Goal: Transaction & Acquisition: Purchase product/service

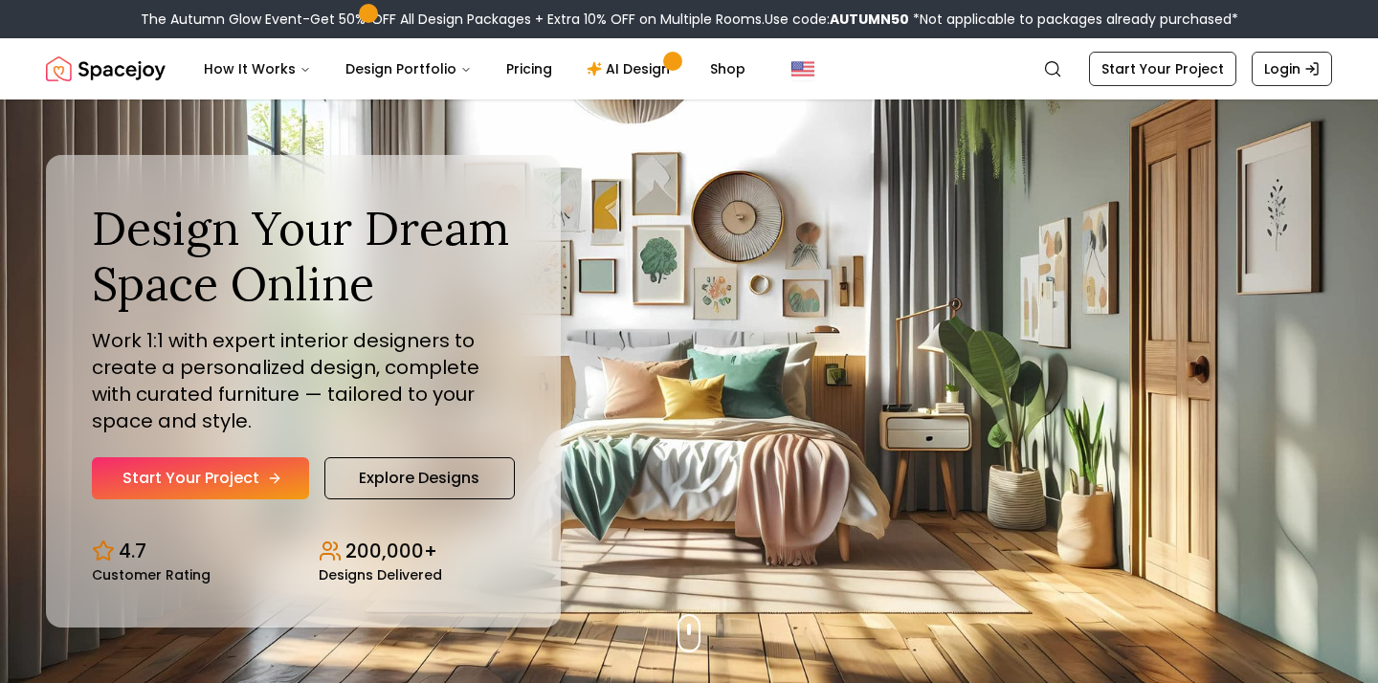
click at [246, 475] on link "Start Your Project" at bounding box center [200, 478] width 217 height 42
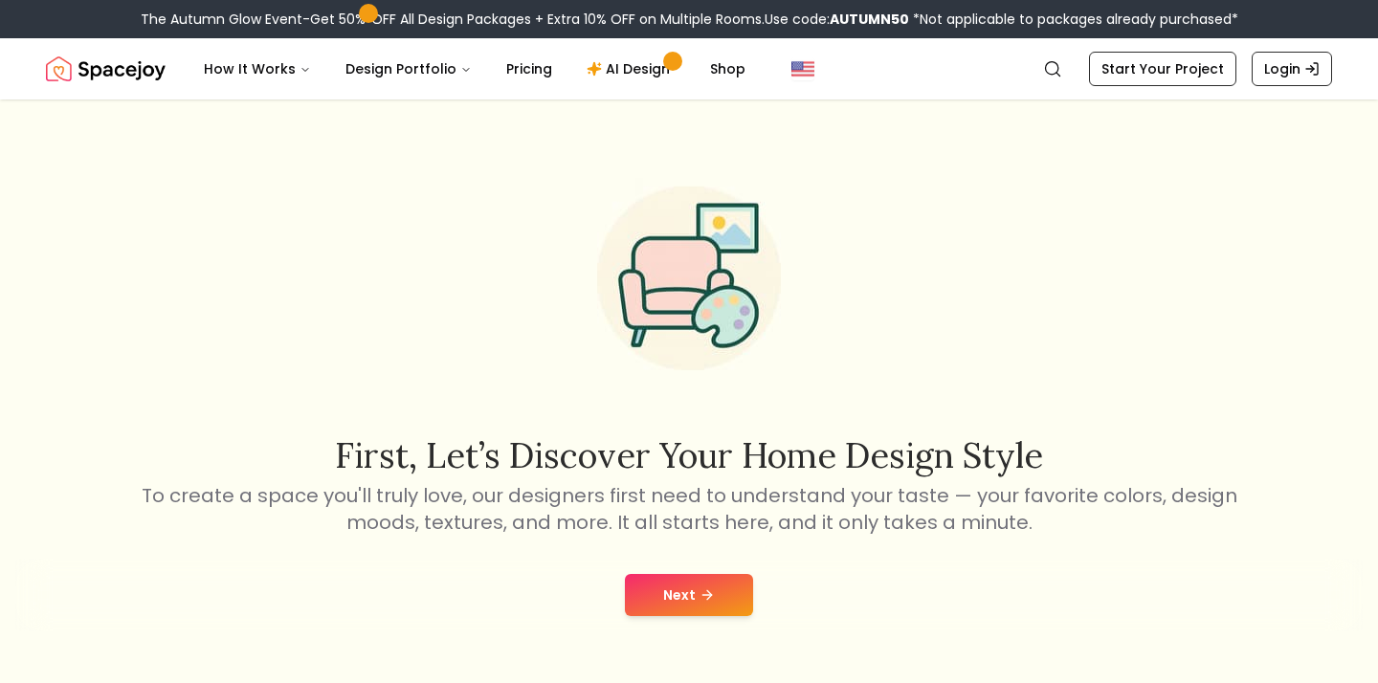
click at [704, 600] on icon at bounding box center [706, 594] width 15 height 15
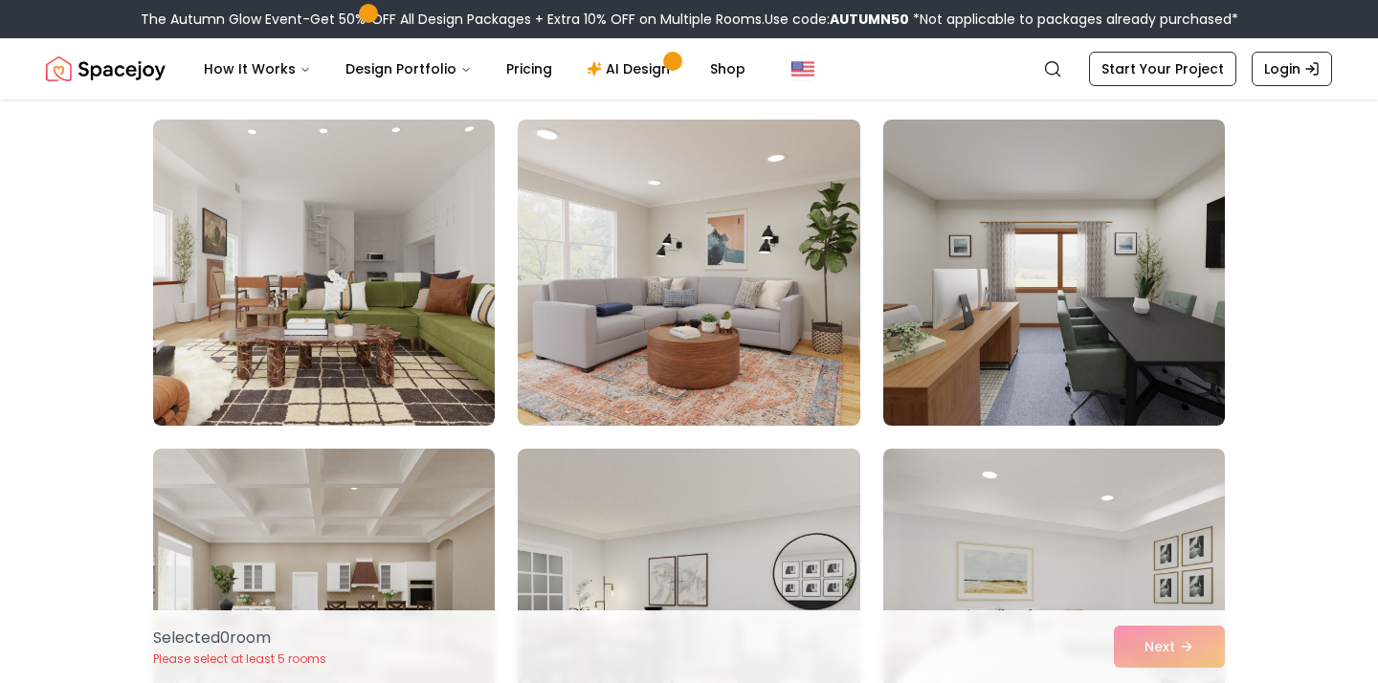
scroll to position [1132, 0]
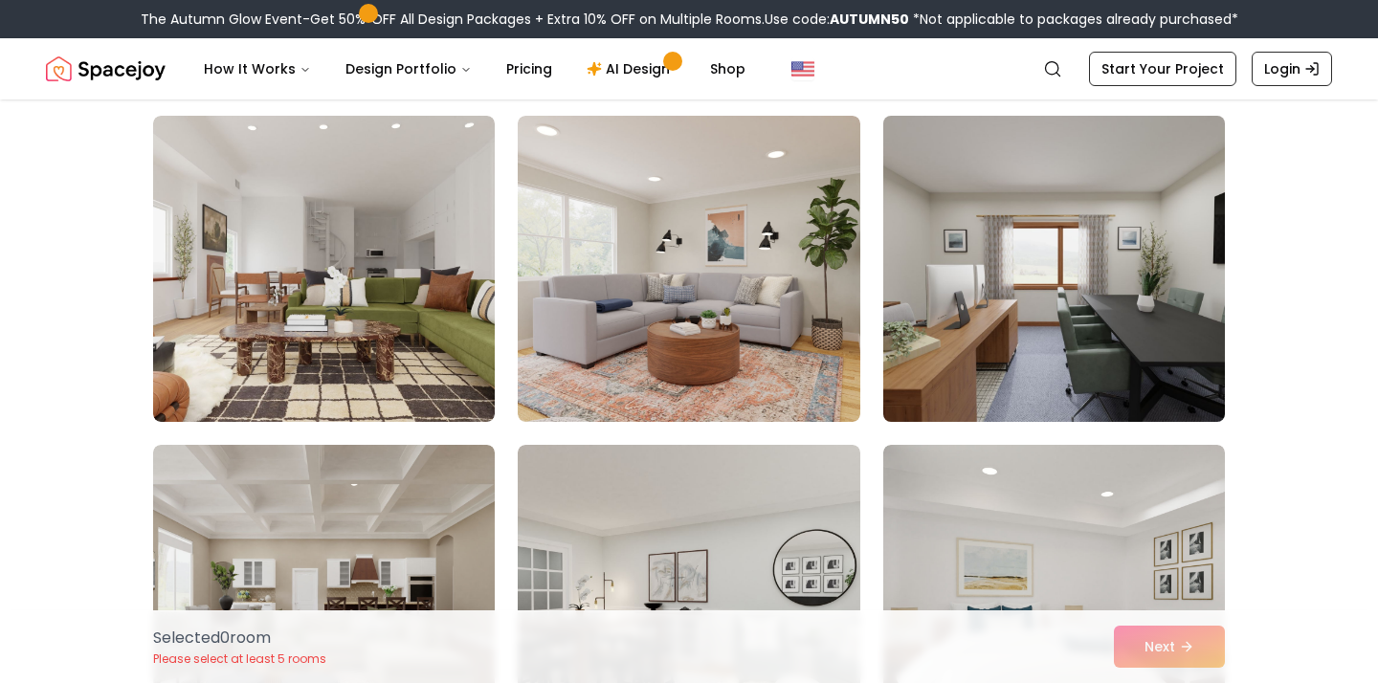
click at [951, 361] on img at bounding box center [1054, 268] width 359 height 321
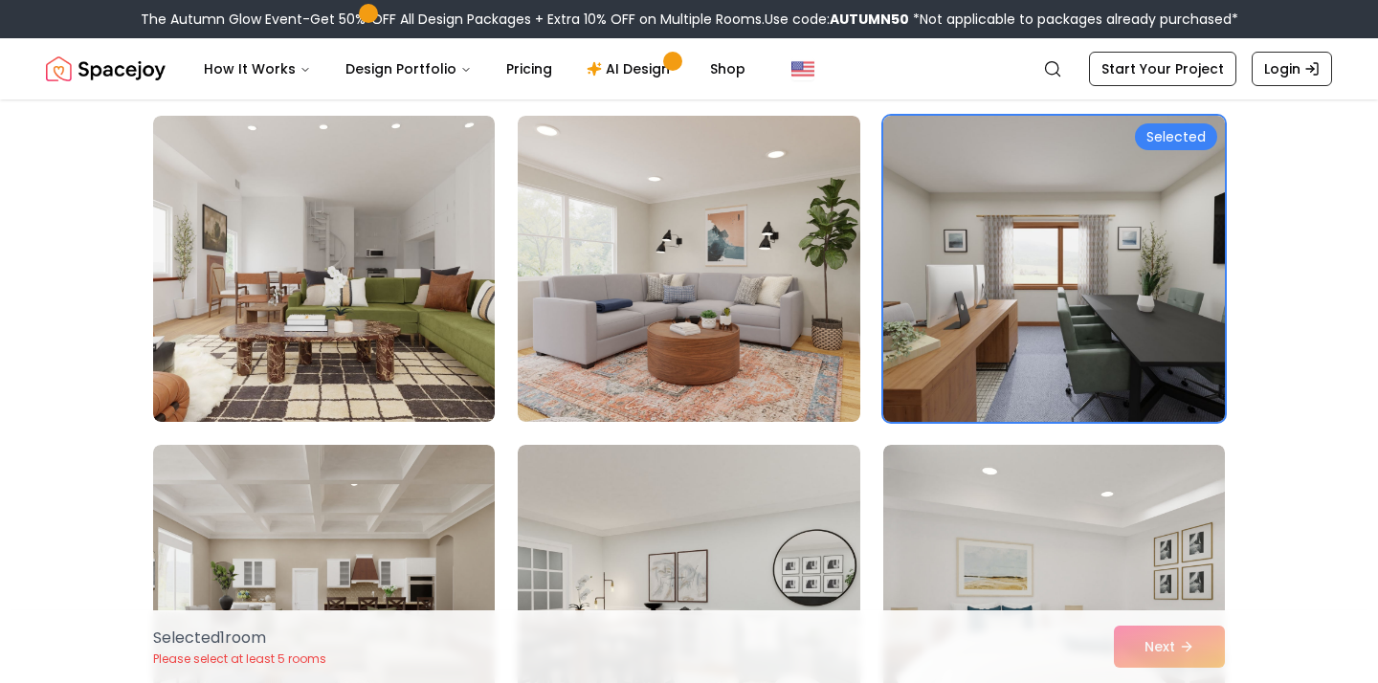
click at [1040, 346] on img at bounding box center [1054, 268] width 359 height 321
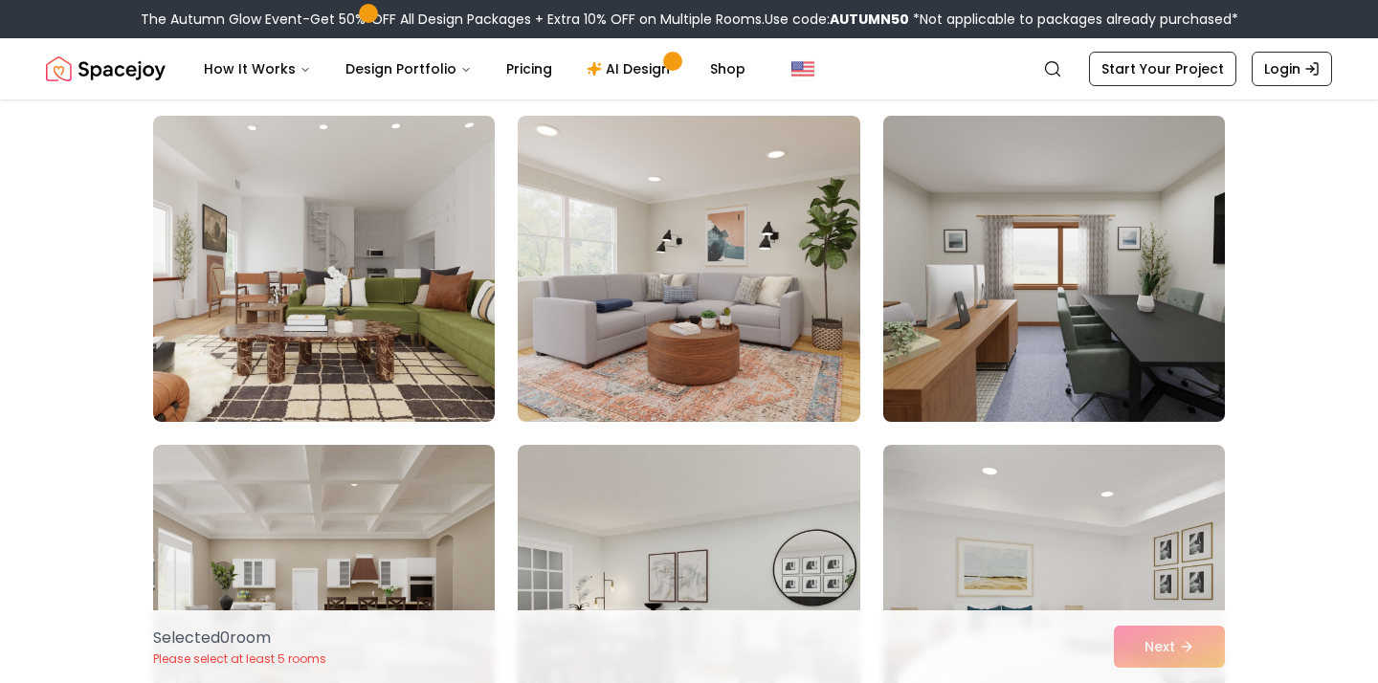
click at [1040, 346] on img at bounding box center [1054, 268] width 359 height 321
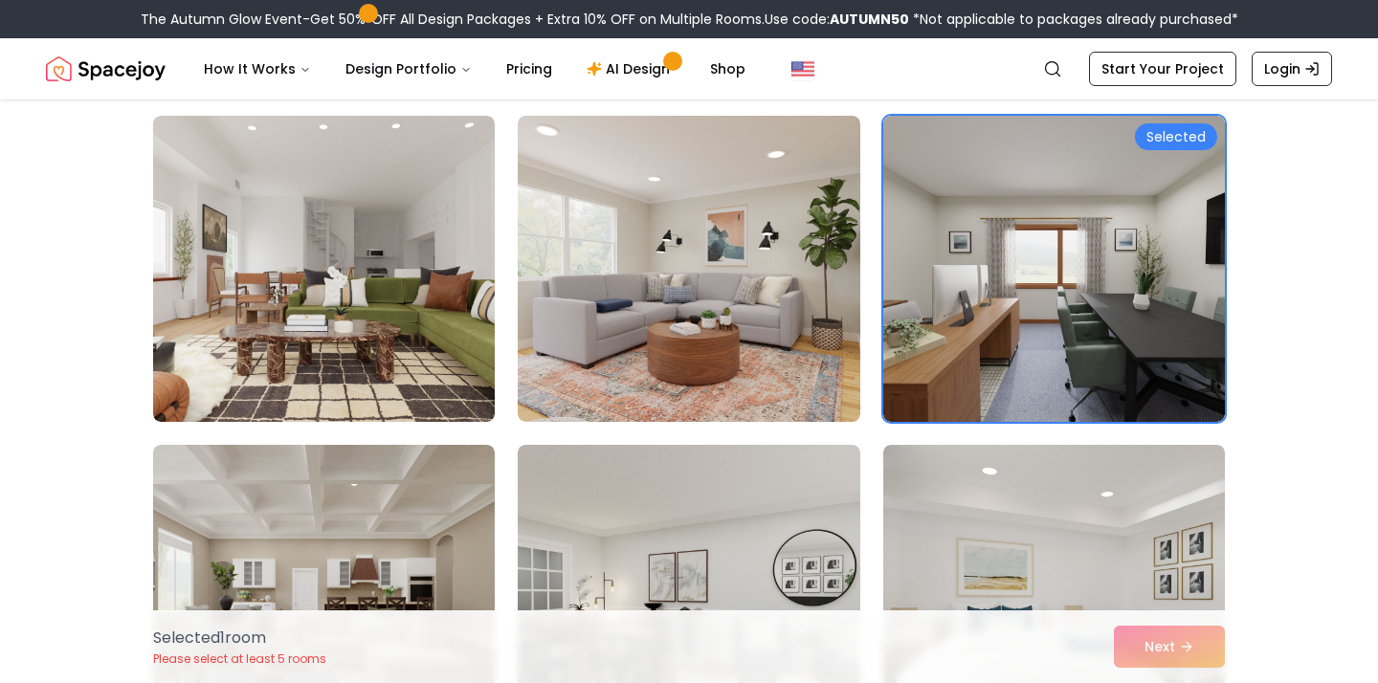
click at [1172, 622] on div "Selected 1 room Please select at least 5 rooms Next" at bounding box center [689, 646] width 1102 height 73
click at [1171, 632] on div "Selected 1 room Please select at least 5 rooms Next" at bounding box center [689, 646] width 1102 height 73
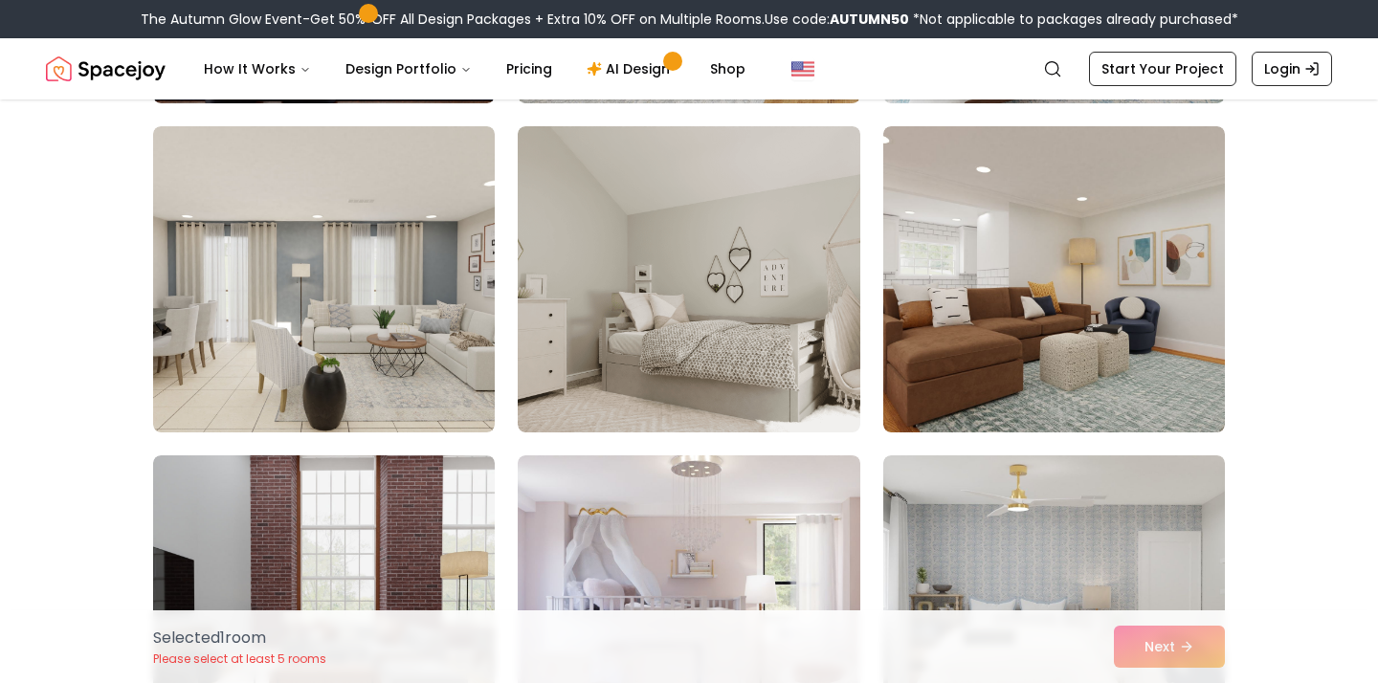
scroll to position [1787, 0]
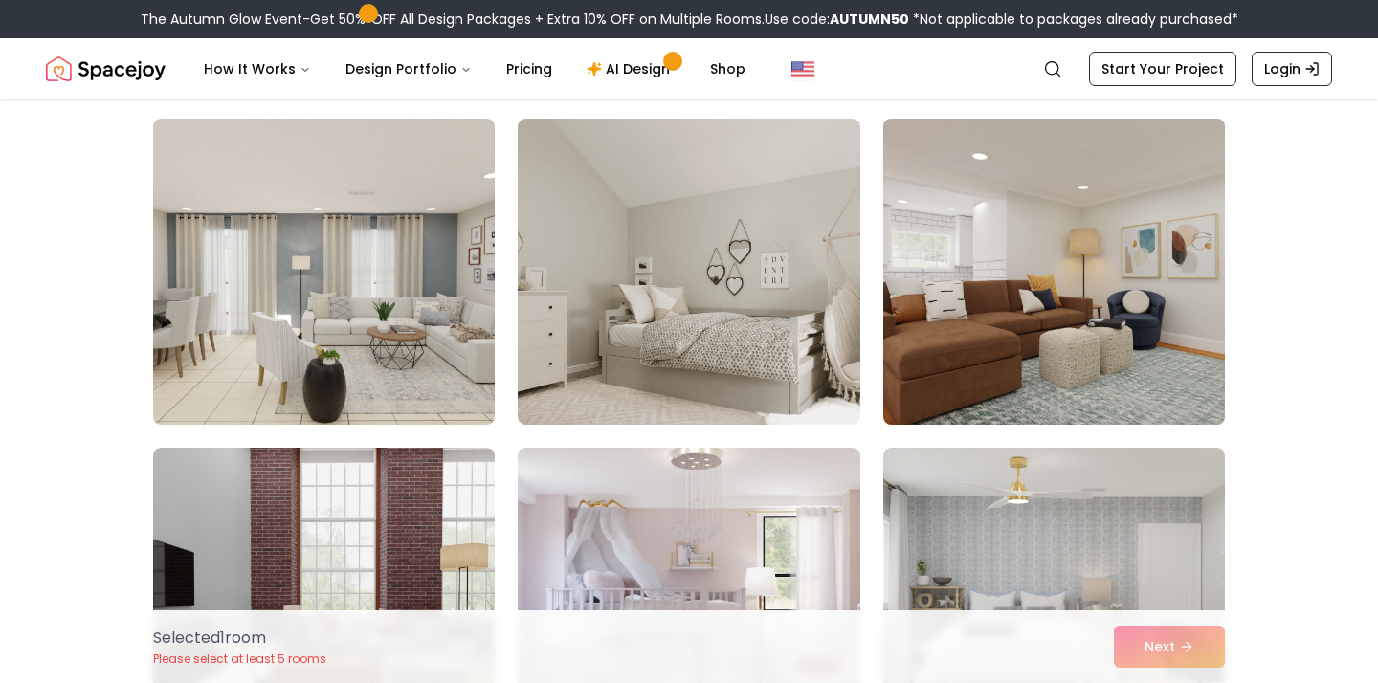
click at [971, 269] on img at bounding box center [1054, 271] width 359 height 321
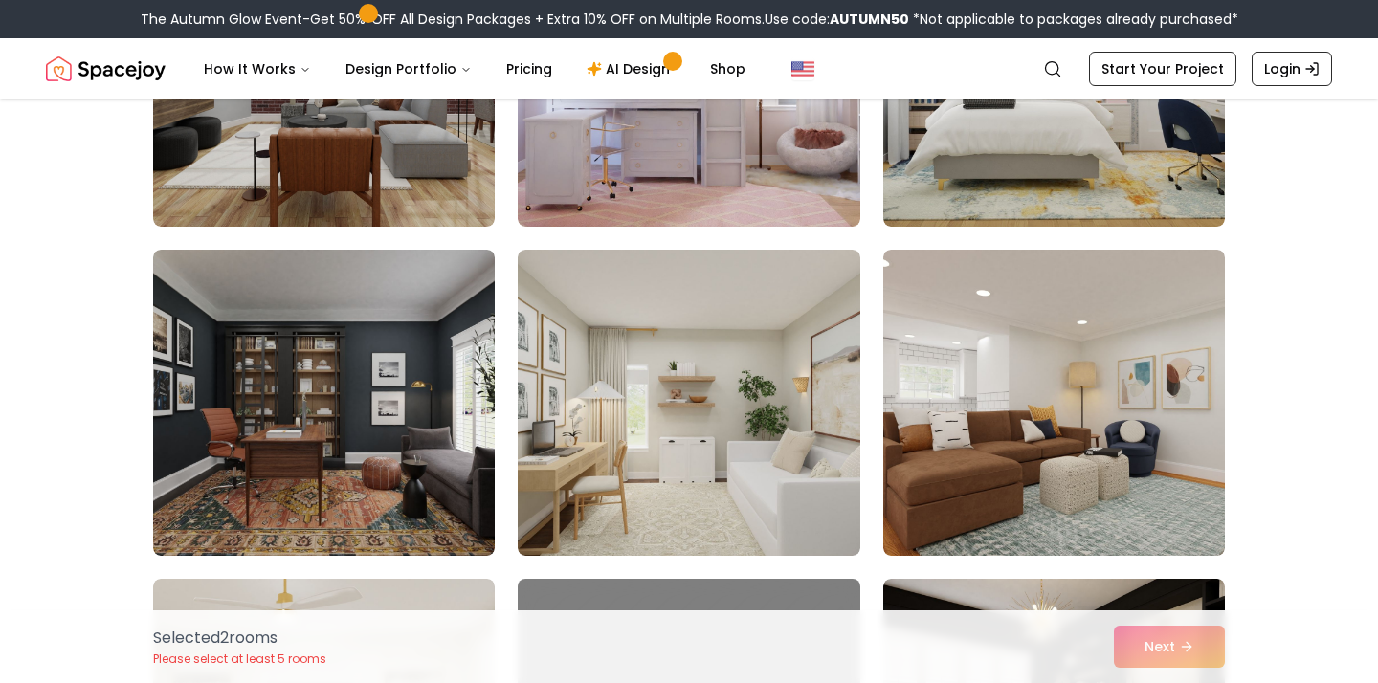
scroll to position [2332, 0]
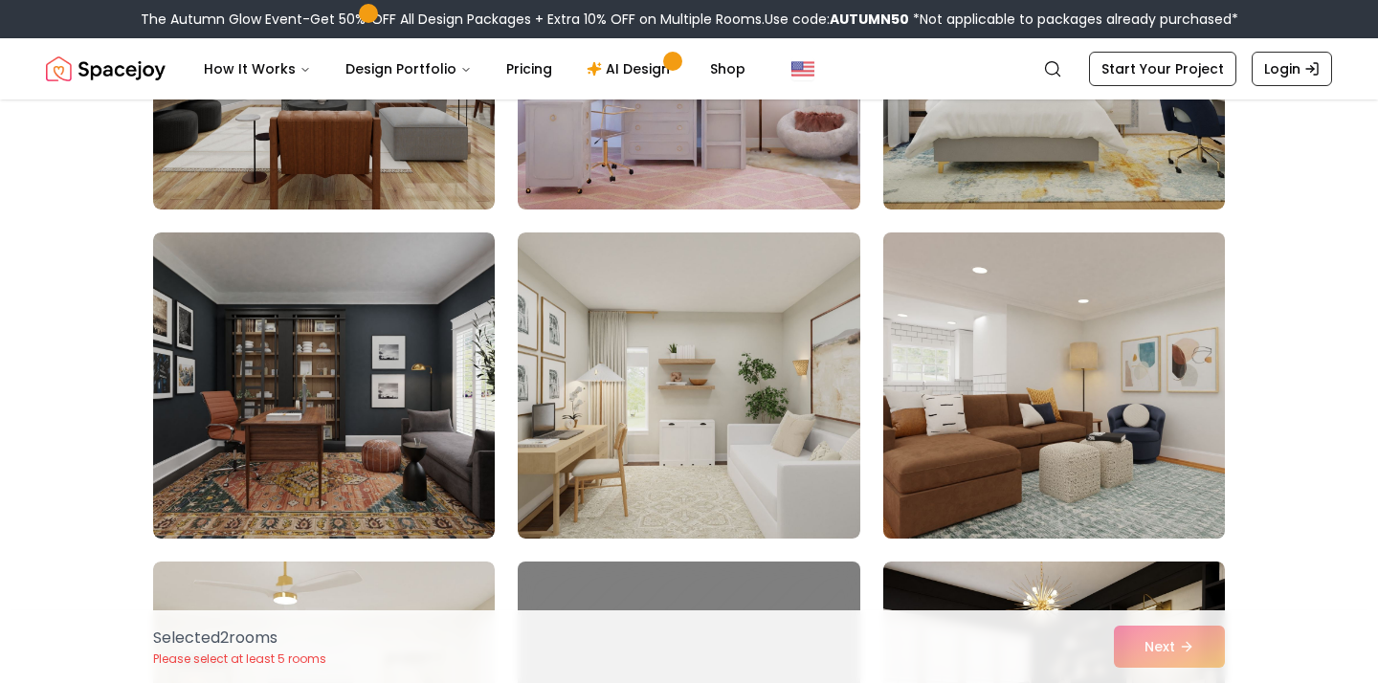
click at [894, 358] on img at bounding box center [1054, 385] width 359 height 321
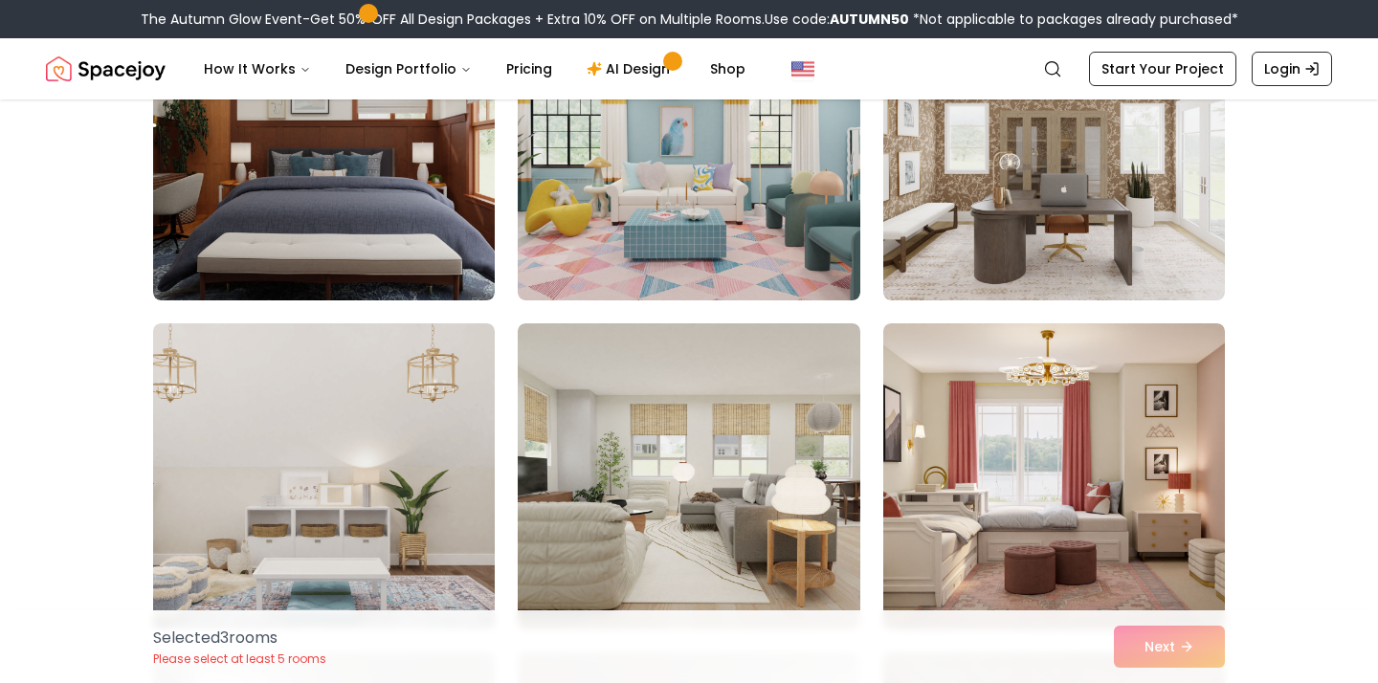
scroll to position [3232, 0]
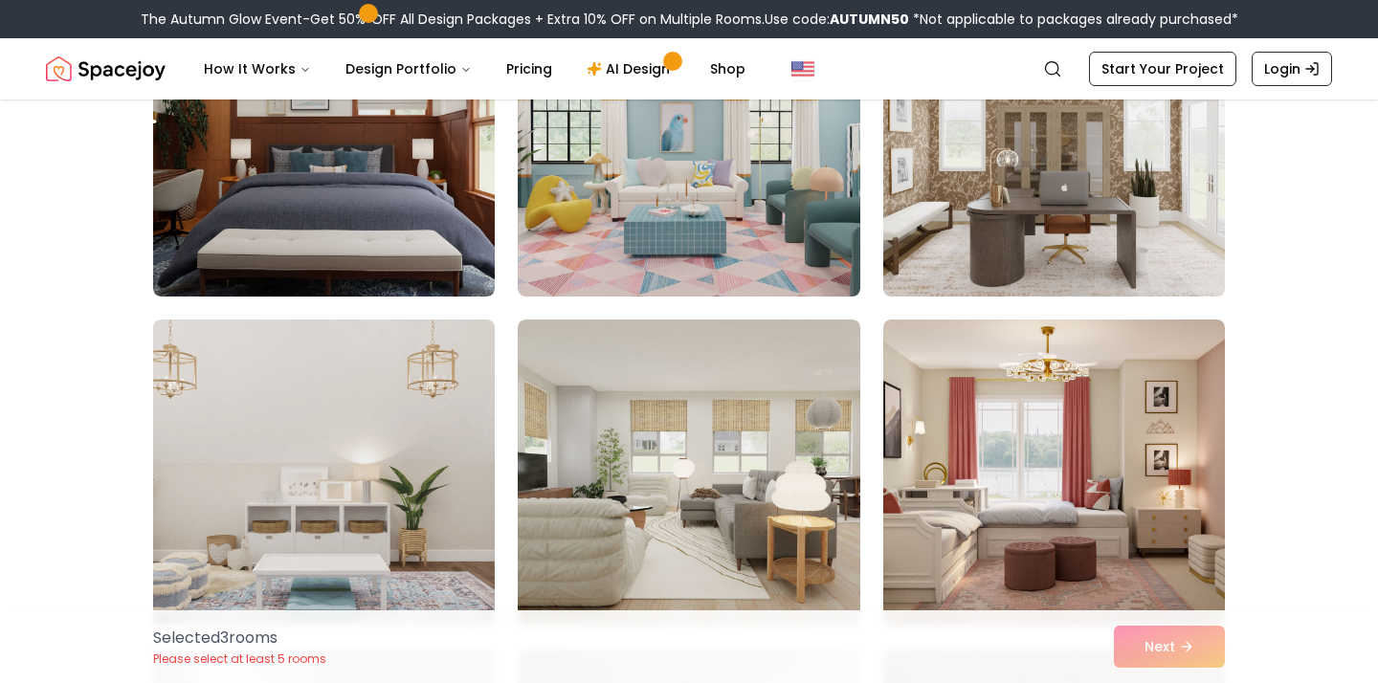
click at [933, 221] on img at bounding box center [1054, 143] width 359 height 321
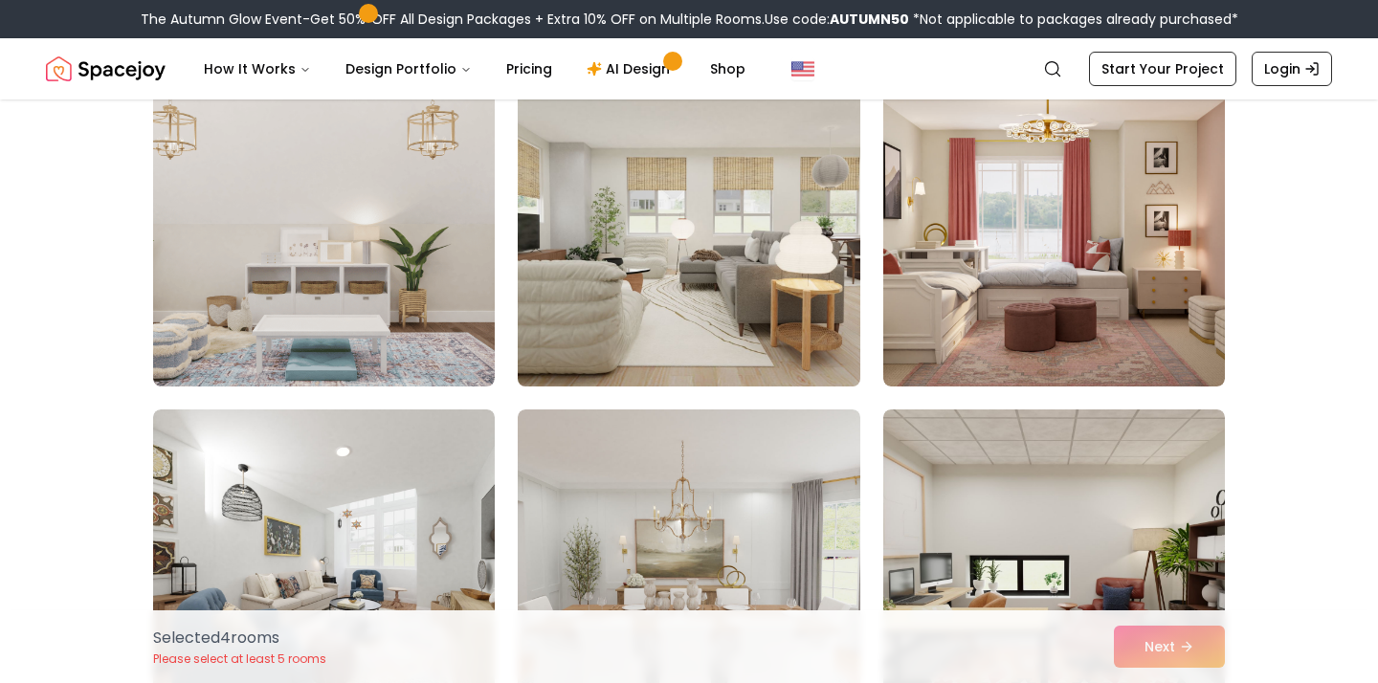
scroll to position [3470, 0]
click at [703, 351] on img at bounding box center [688, 234] width 359 height 321
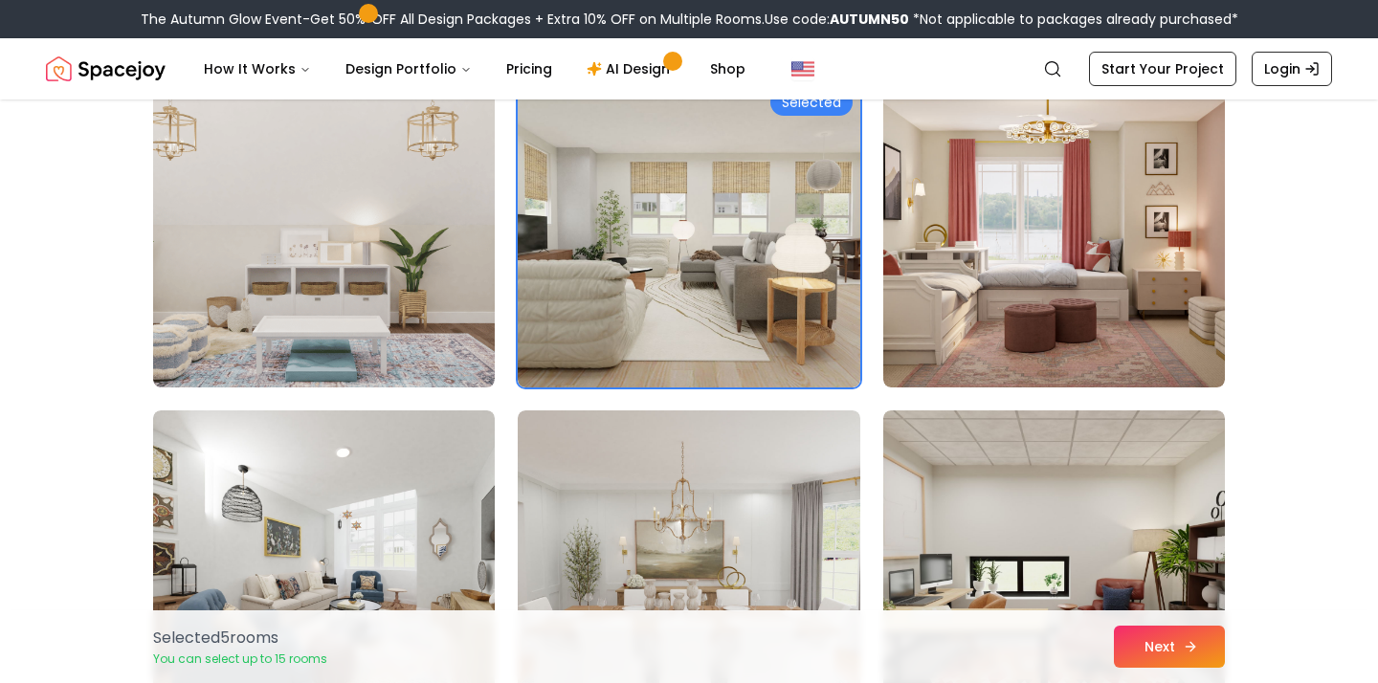
click at [1179, 645] on button "Next" at bounding box center [1169, 647] width 111 height 42
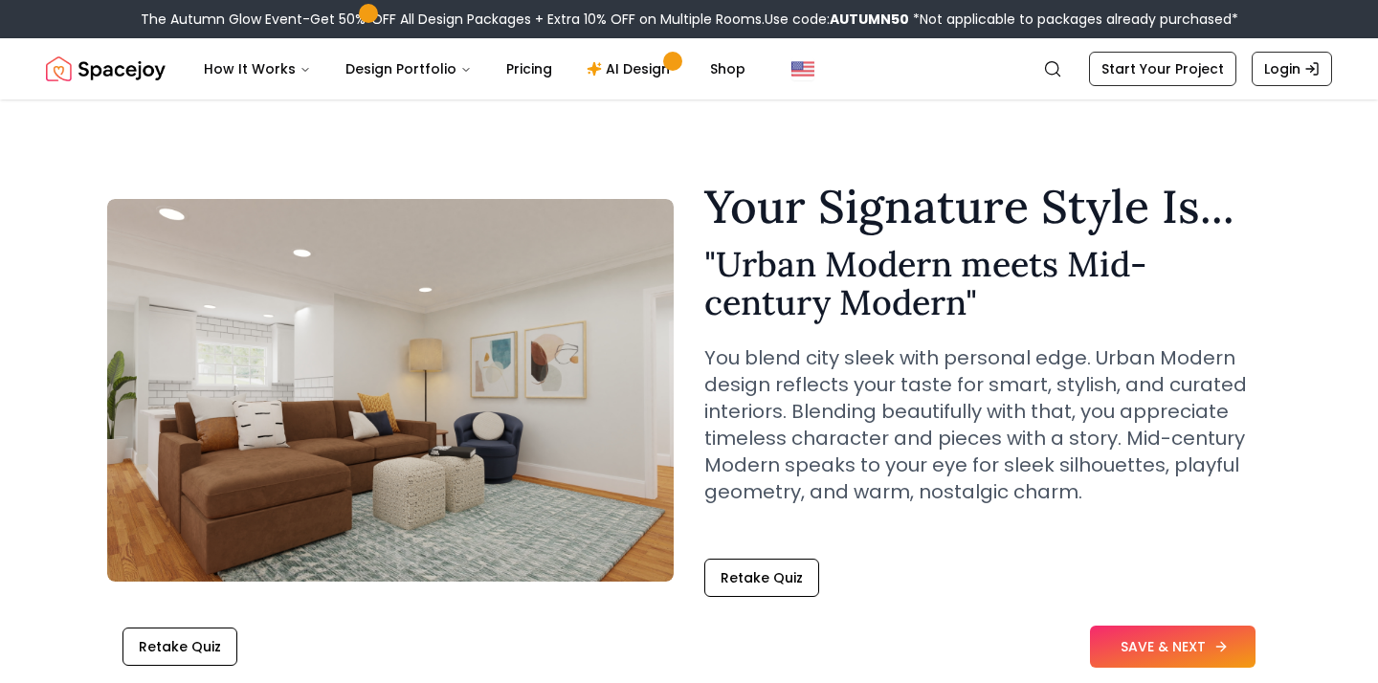
click at [1163, 646] on button "SAVE & NEXT" at bounding box center [1173, 647] width 166 height 42
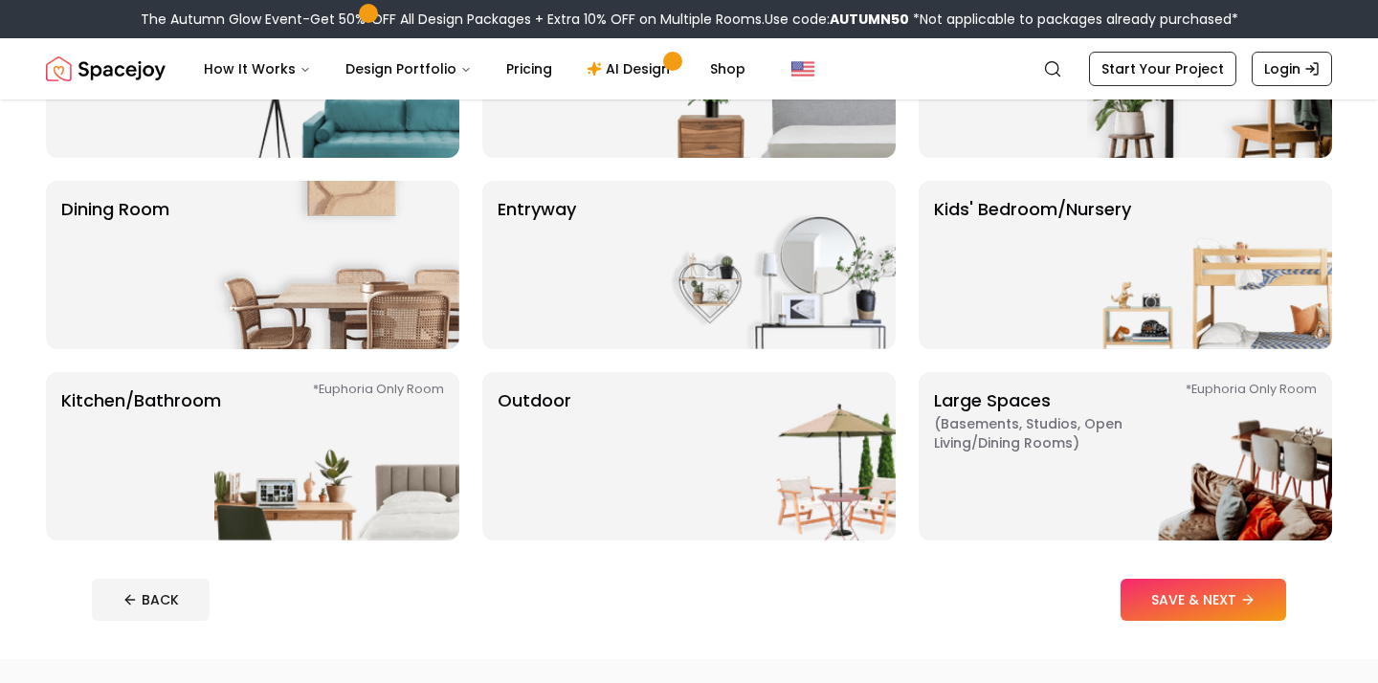
scroll to position [276, 0]
click at [1056, 434] on span "( Basements, Studios, Open living/dining rooms )" at bounding box center [1053, 432] width 239 height 38
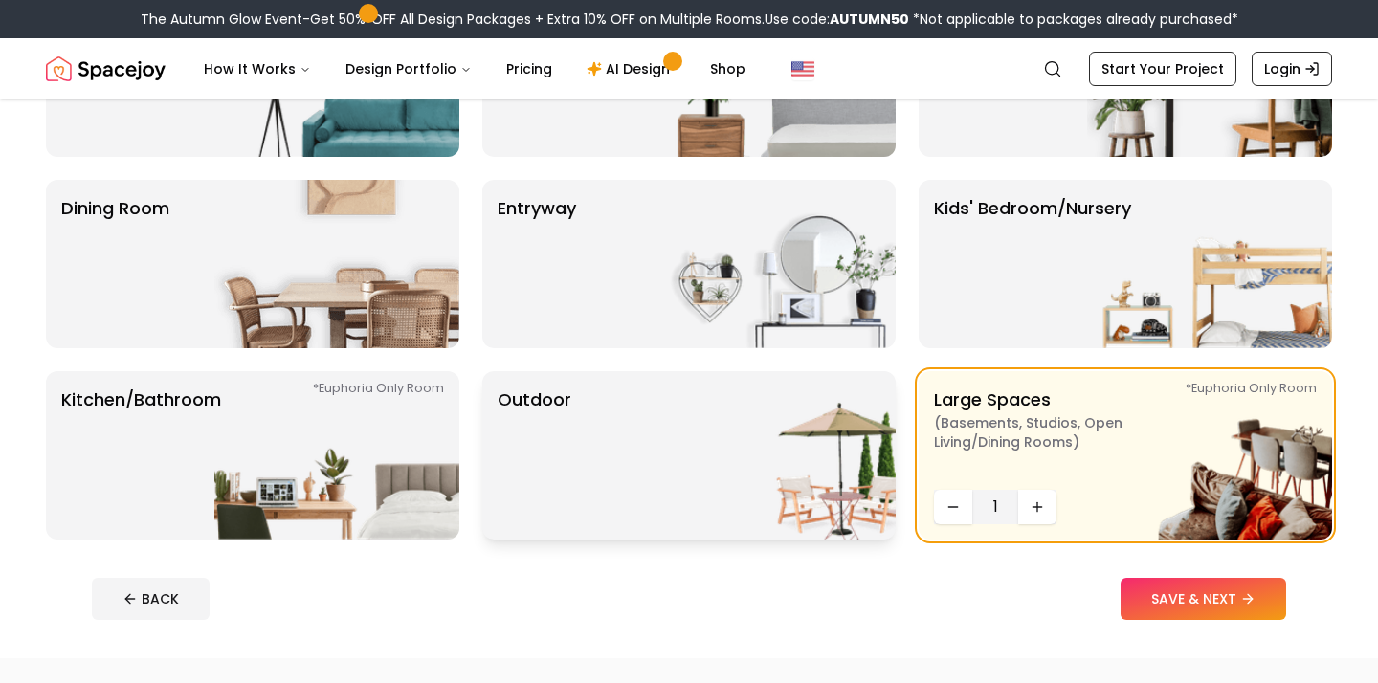
click at [884, 501] on img at bounding box center [773, 455] width 245 height 168
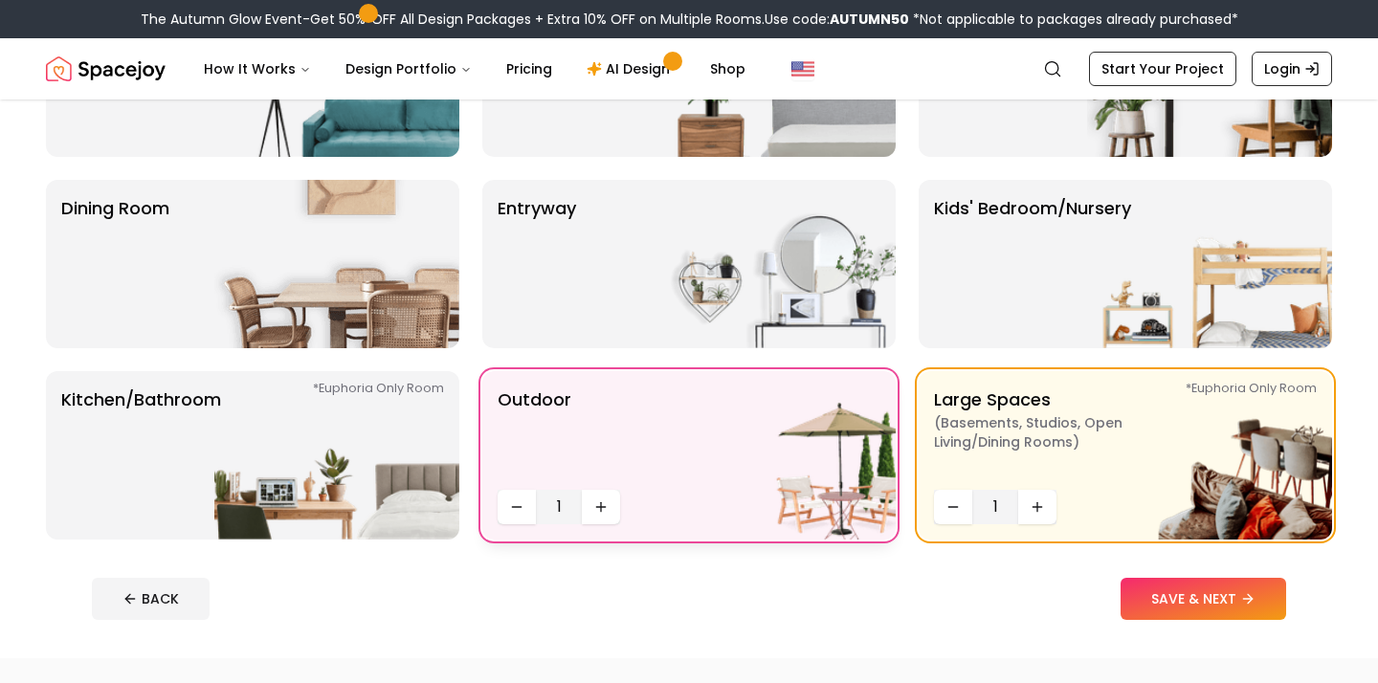
click at [884, 501] on img at bounding box center [773, 455] width 245 height 168
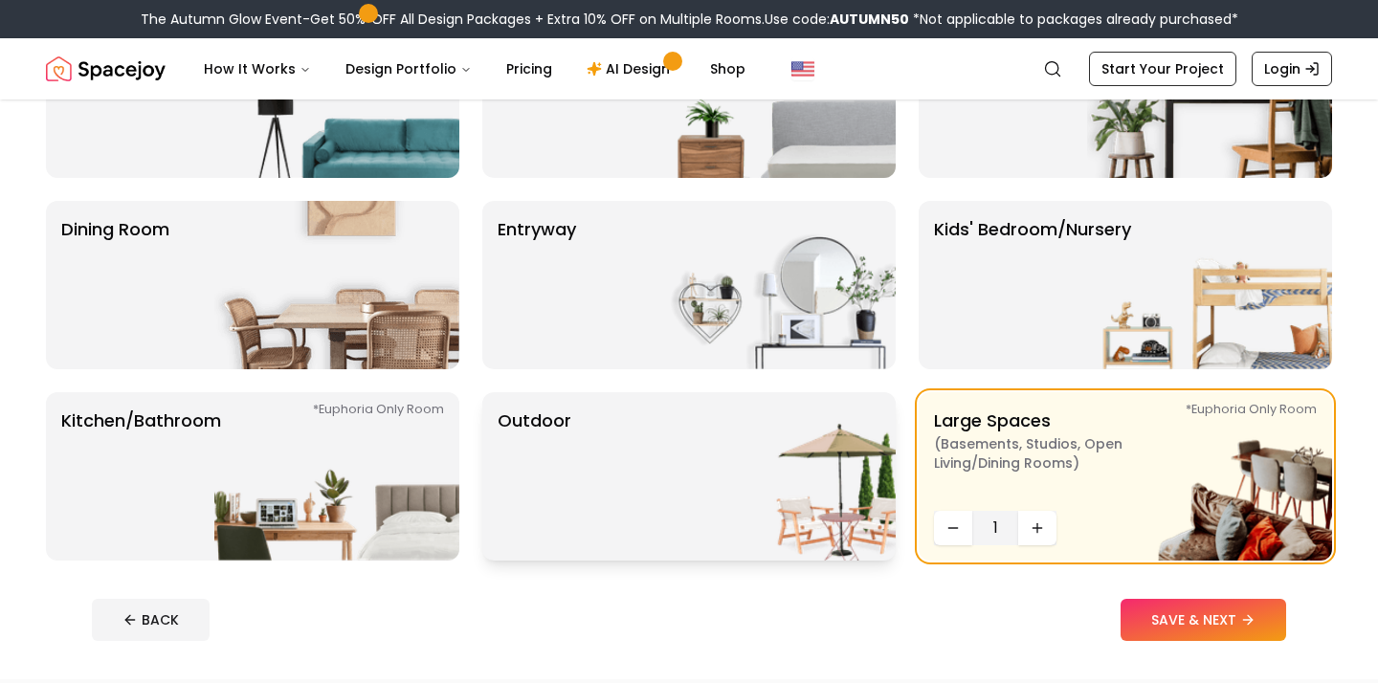
scroll to position [255, 0]
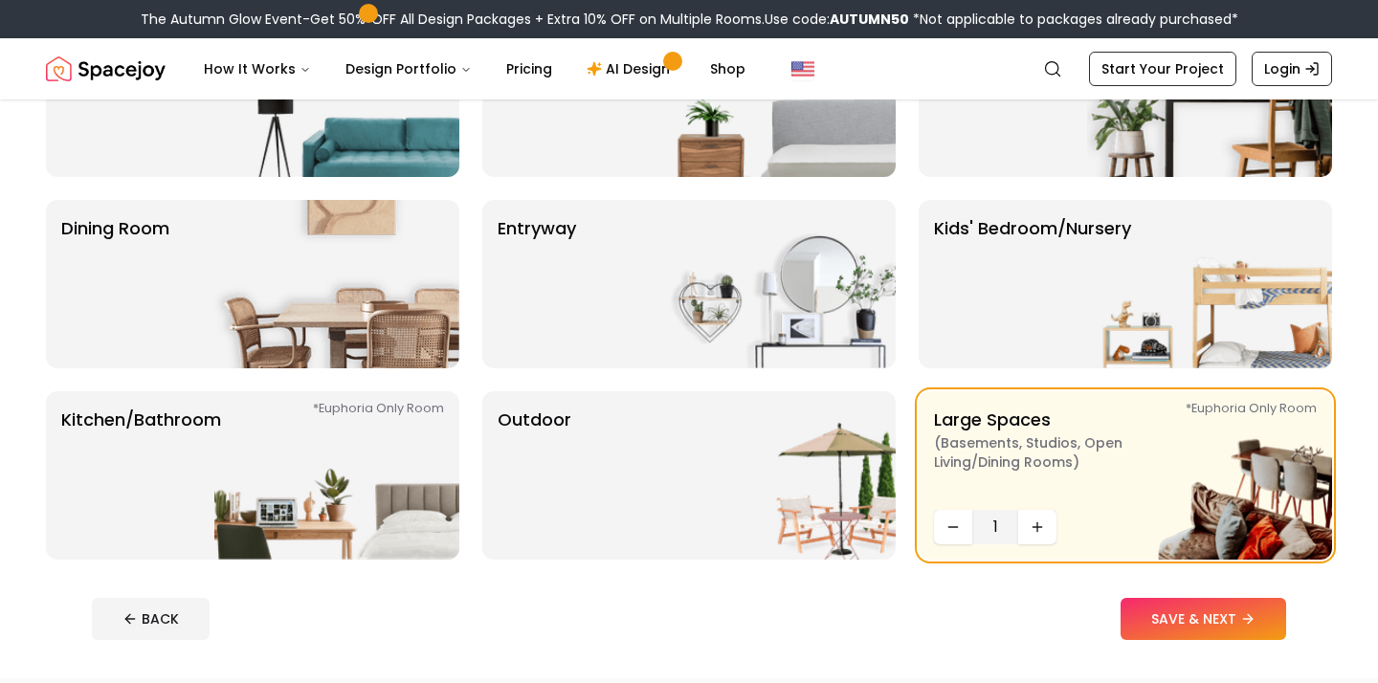
click at [973, 369] on div "Living Room Bedroom Office Dining Room entryway Kids' Bedroom/Nursery *Euphoria…" at bounding box center [689, 284] width 1286 height 551
click at [999, 322] on p "Kids' Bedroom/Nursery" at bounding box center [1032, 284] width 197 height 138
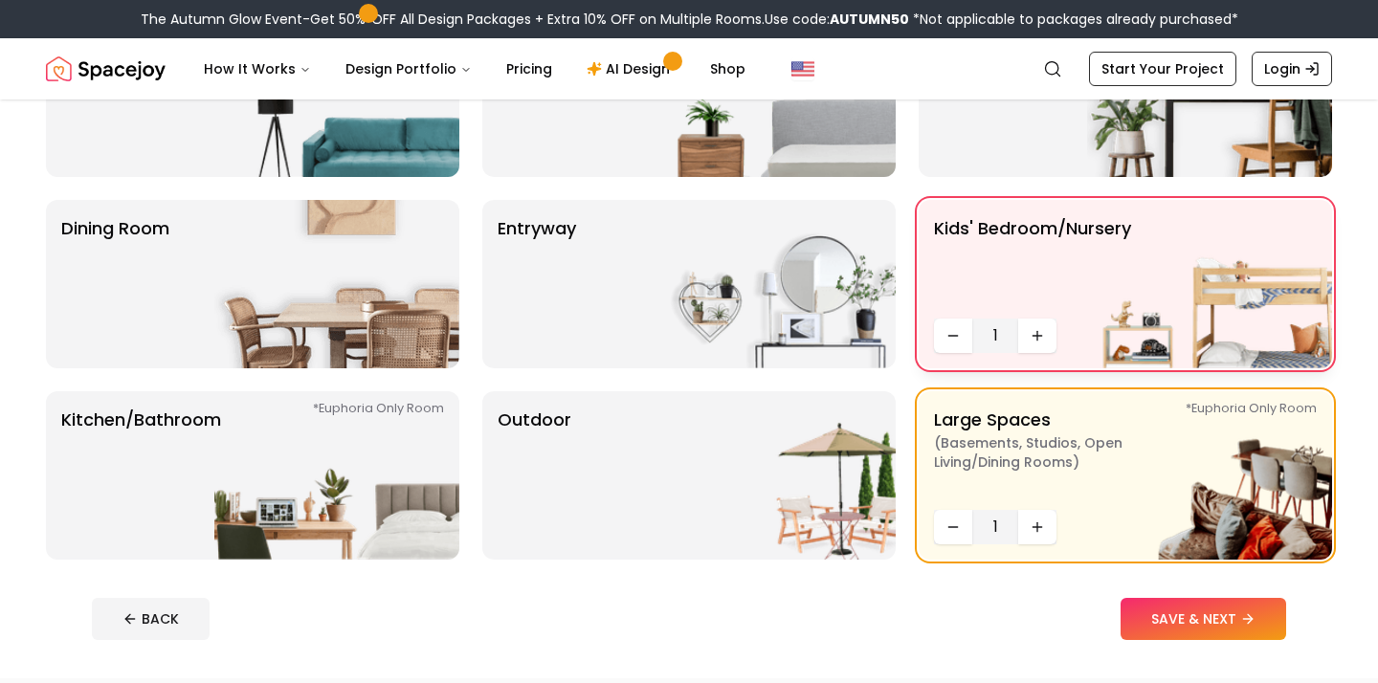
click at [996, 286] on p "Kids' Bedroom/Nursery" at bounding box center [1032, 263] width 197 height 96
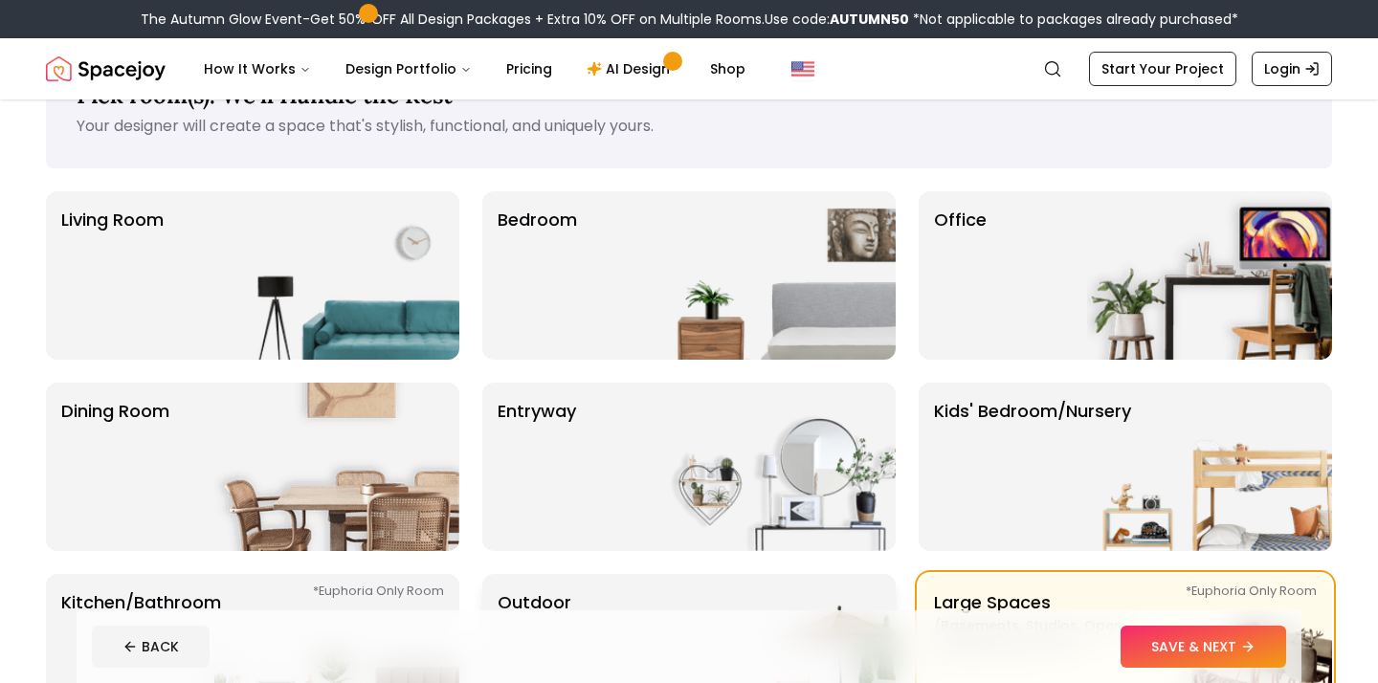
scroll to position [0, 0]
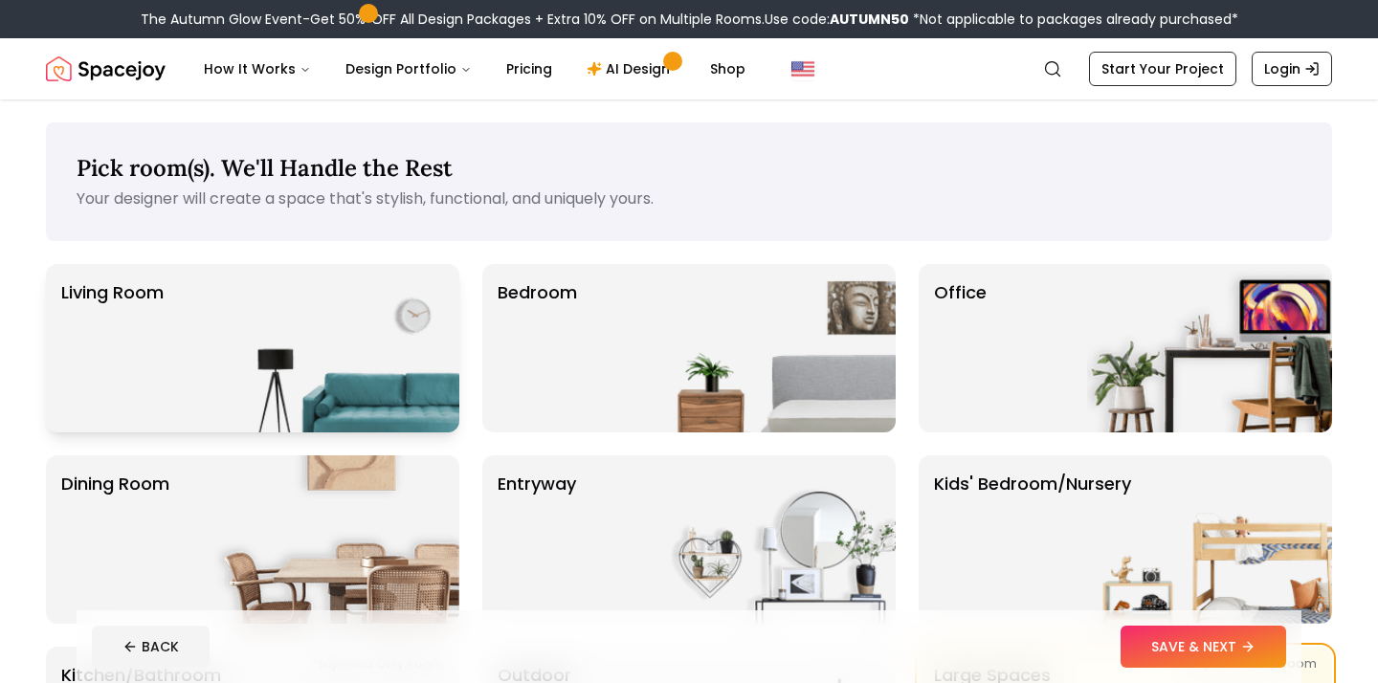
click at [409, 365] on img at bounding box center [336, 348] width 245 height 168
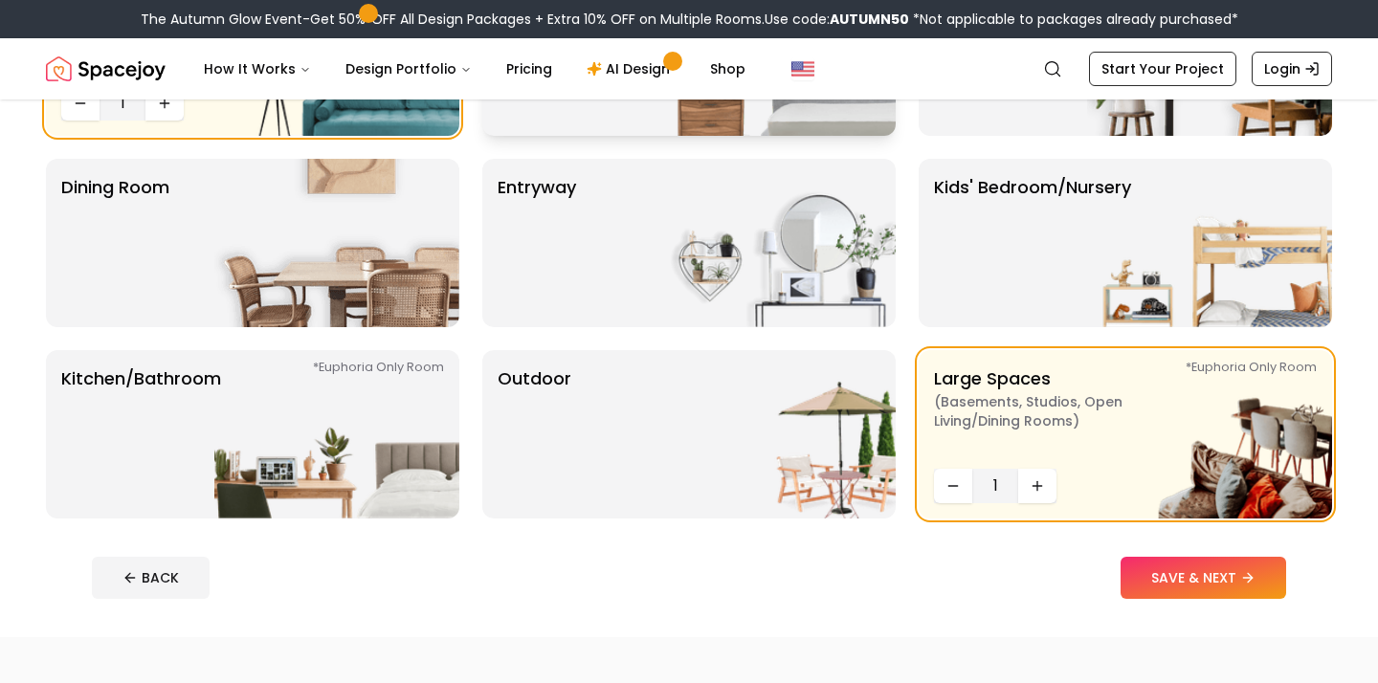
scroll to position [497, 0]
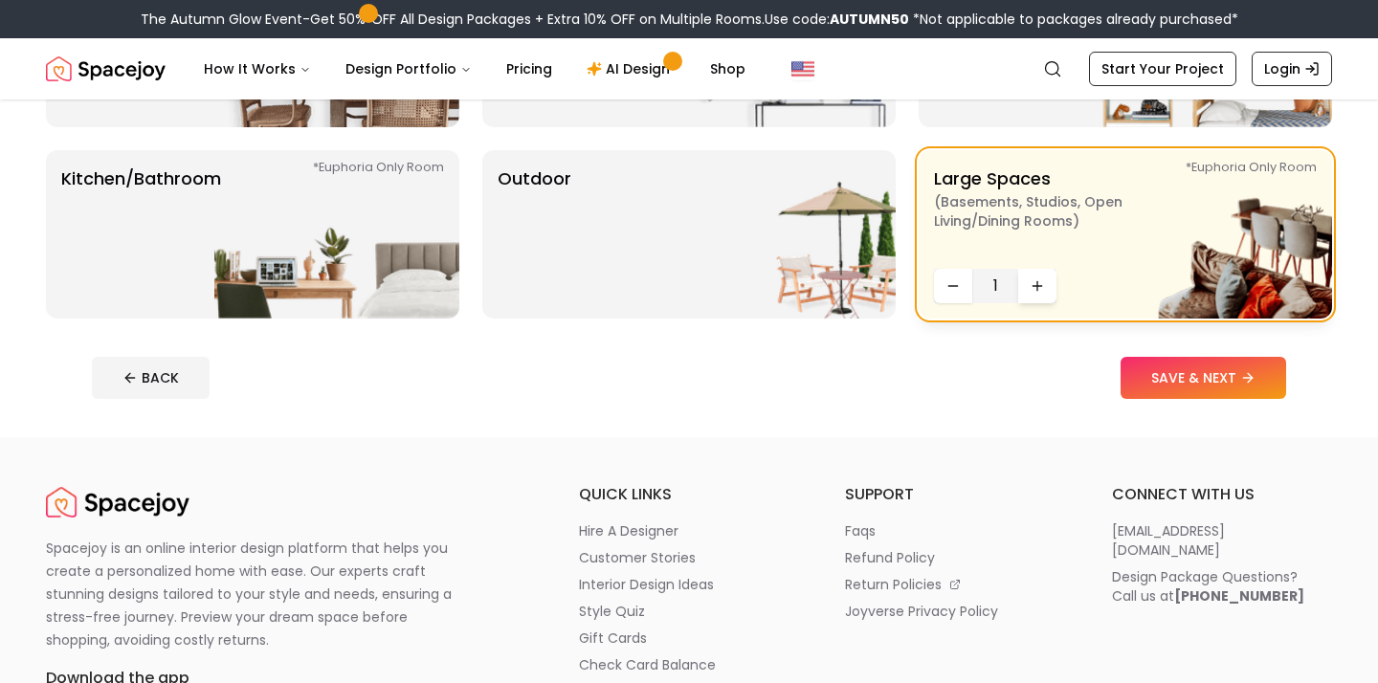
click at [1045, 282] on button "Increase quantity" at bounding box center [1037, 286] width 38 height 34
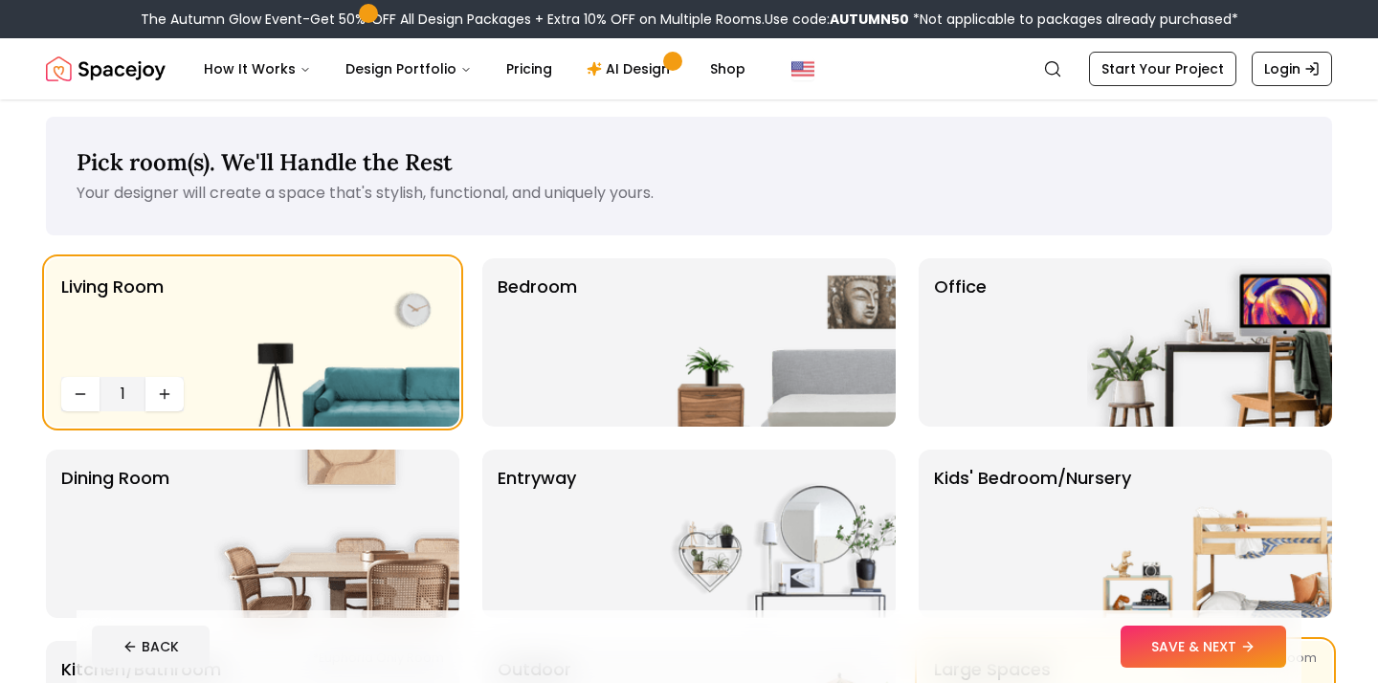
scroll to position [0, 0]
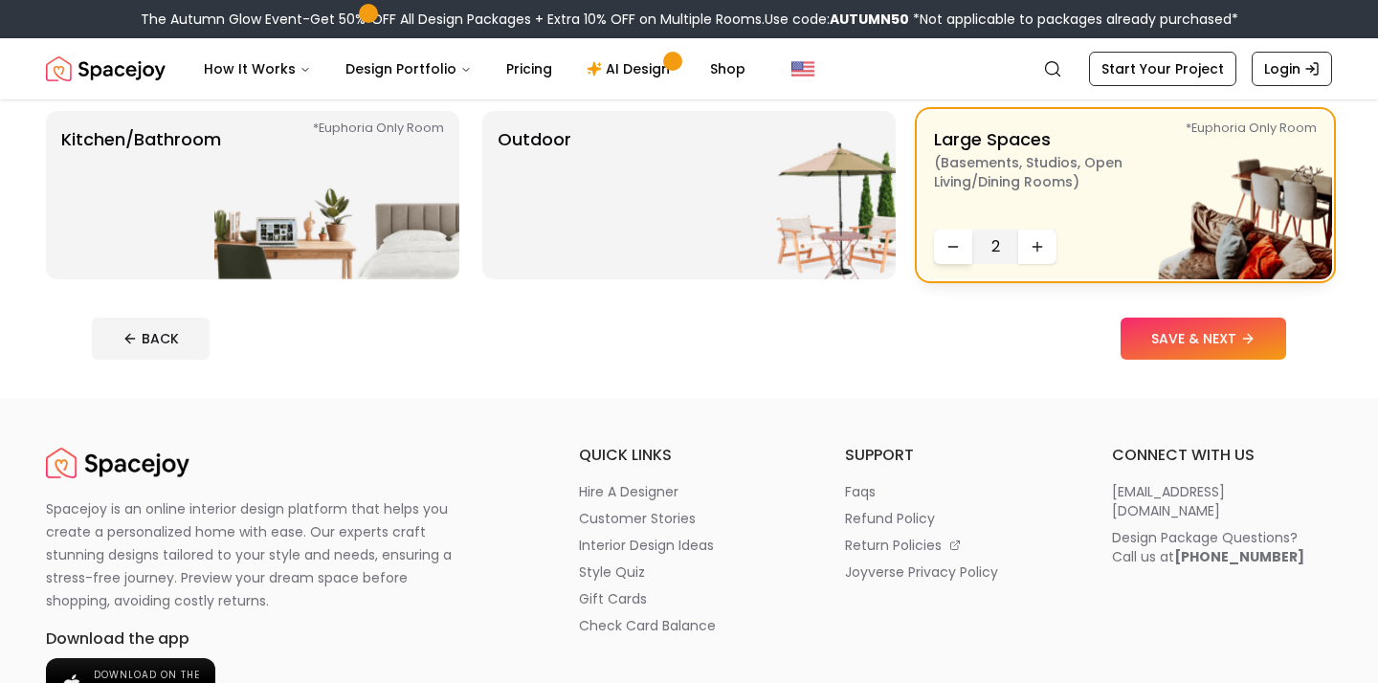
click at [960, 258] on button "Decrease quantity" at bounding box center [953, 247] width 38 height 34
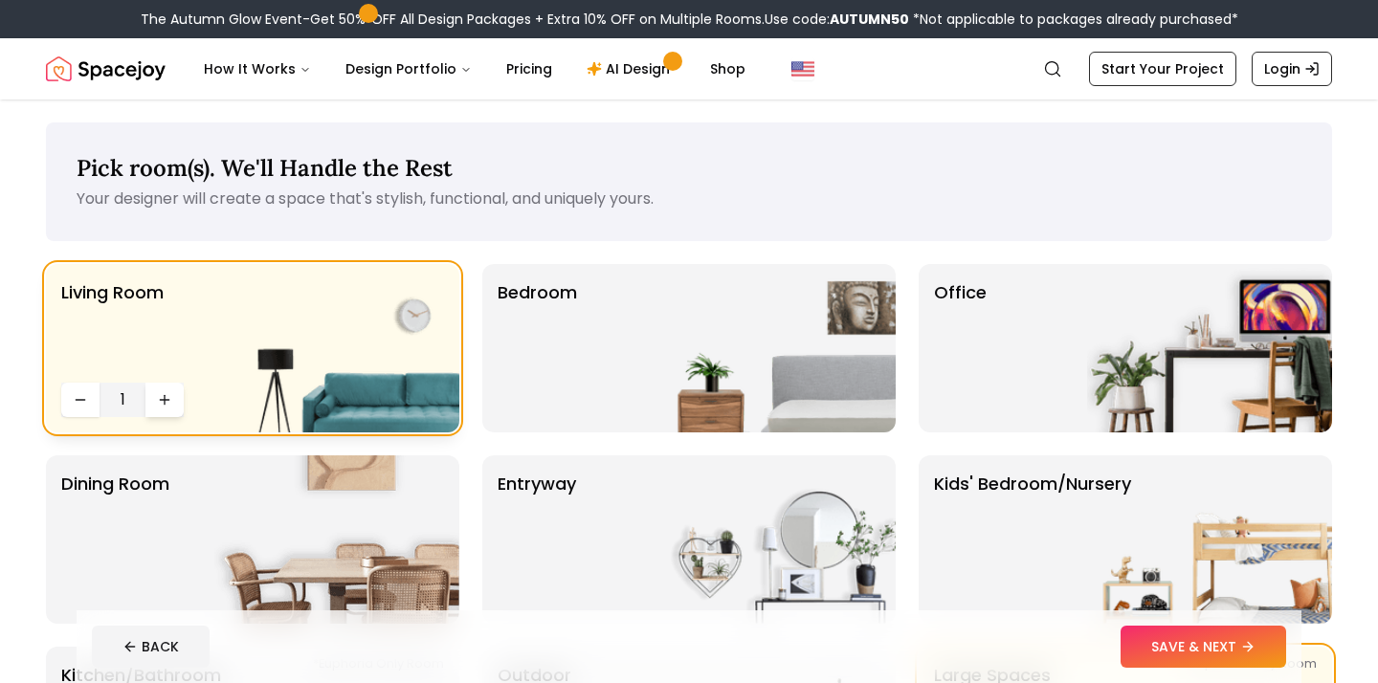
click at [160, 400] on icon "Increase quantity" at bounding box center [164, 400] width 9 height 0
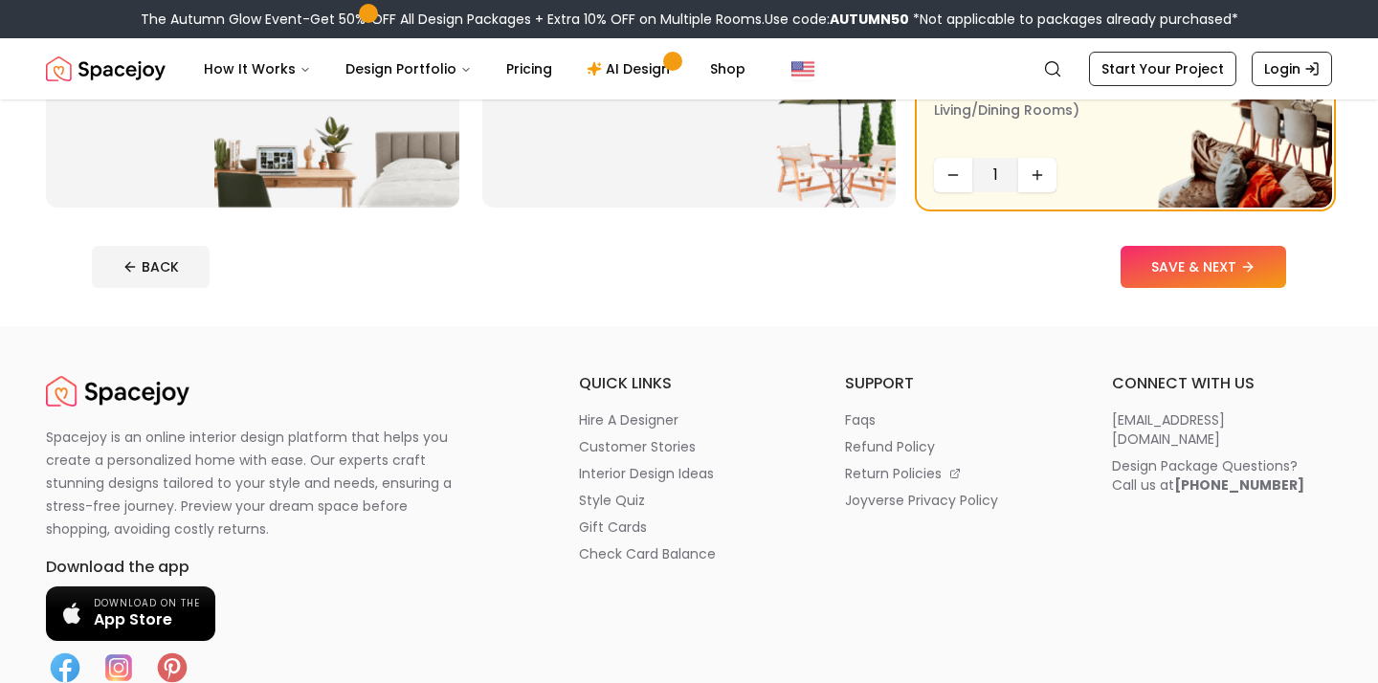
scroll to position [591, 0]
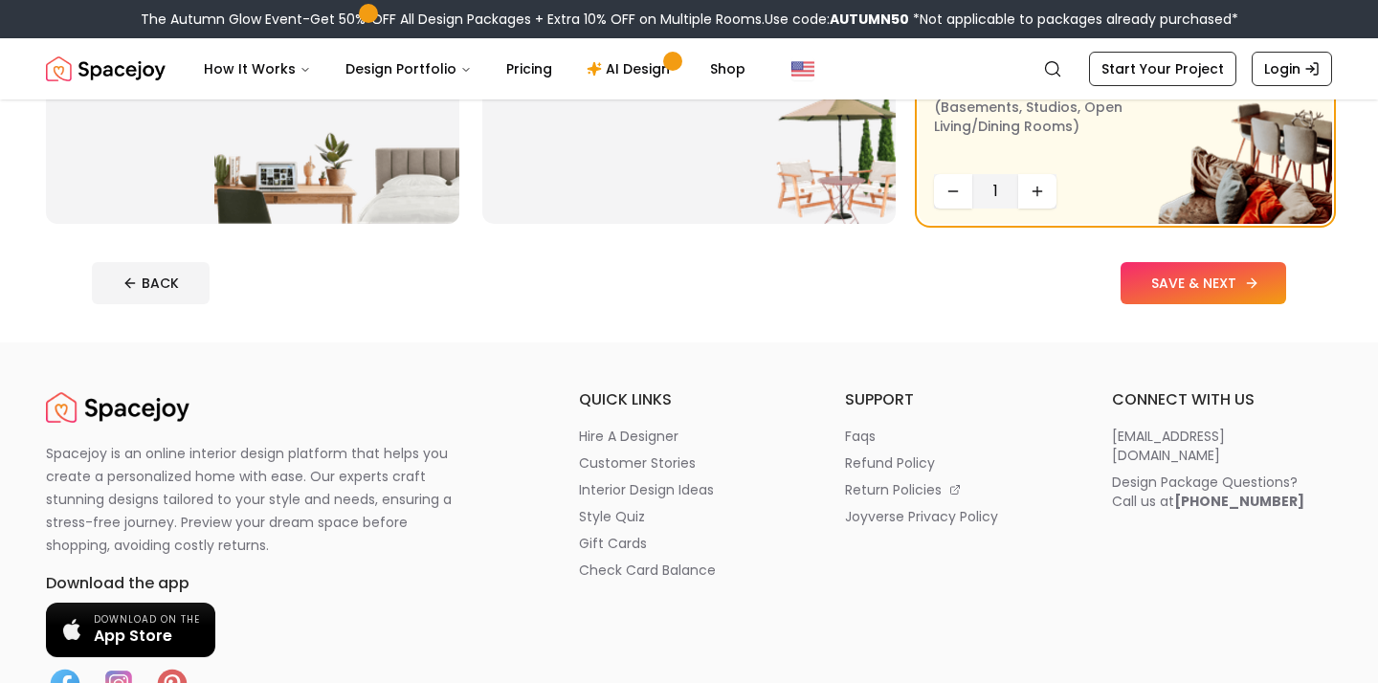
click at [1176, 286] on button "SAVE & NEXT" at bounding box center [1203, 283] width 166 height 42
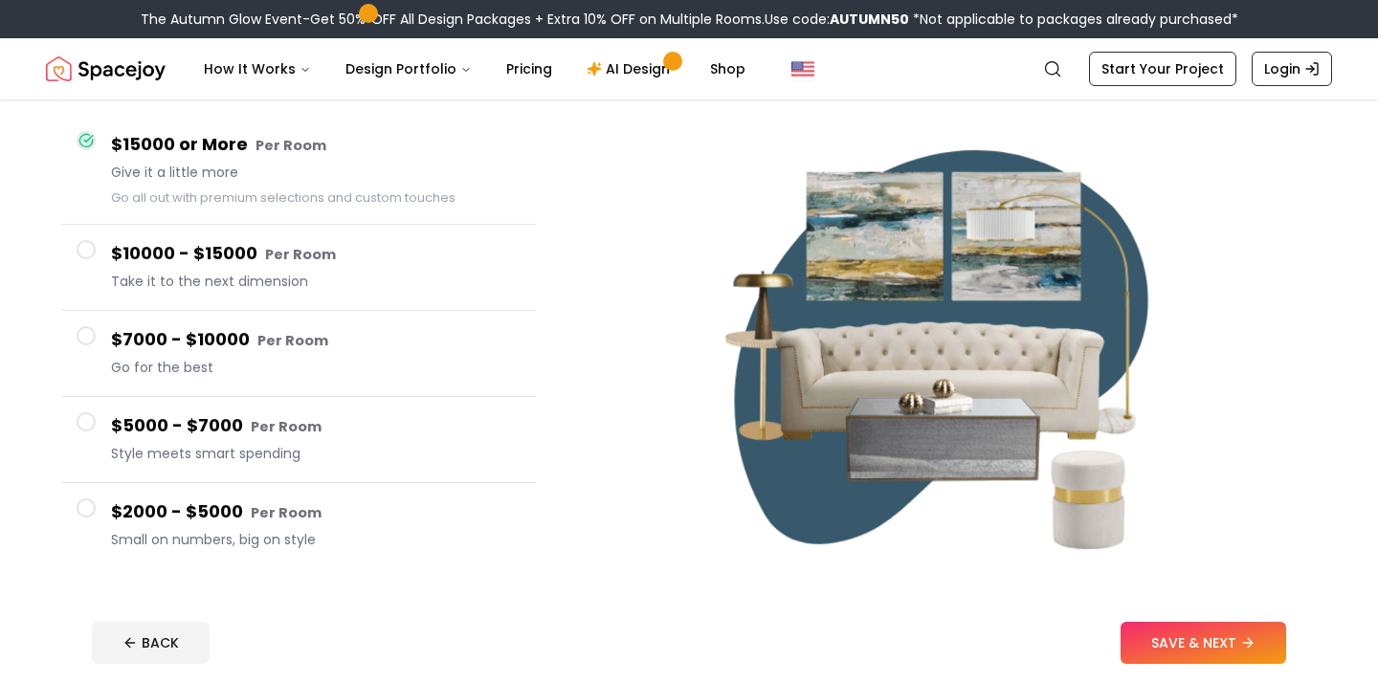
scroll to position [163, 0]
click at [84, 336] on span at bounding box center [86, 336] width 19 height 19
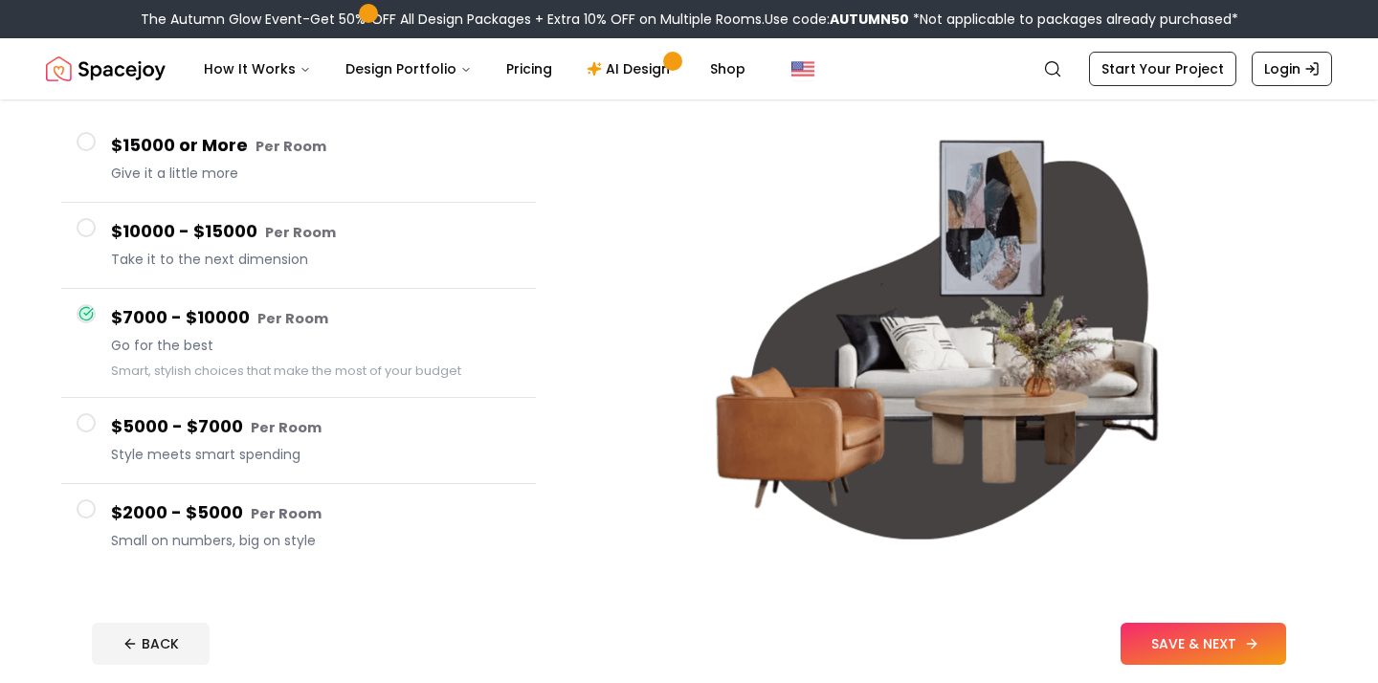
click at [1200, 632] on button "SAVE & NEXT" at bounding box center [1203, 644] width 166 height 42
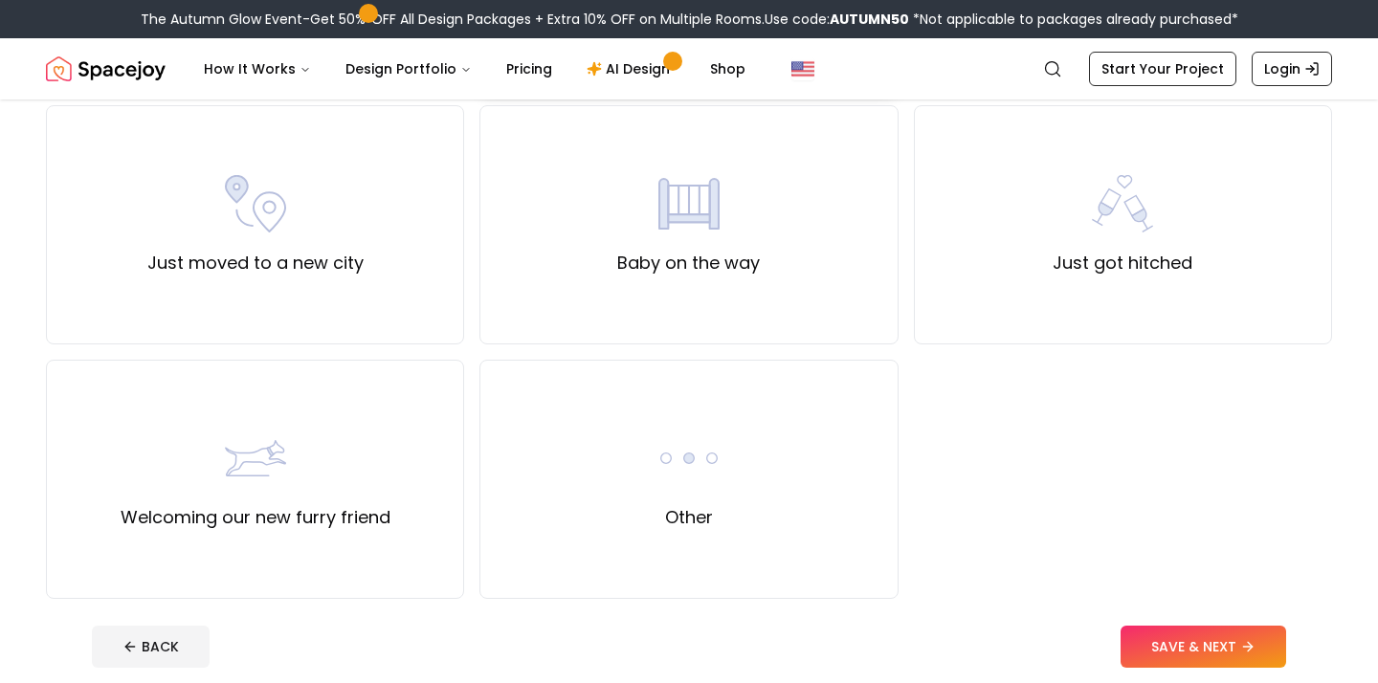
scroll to position [674, 0]
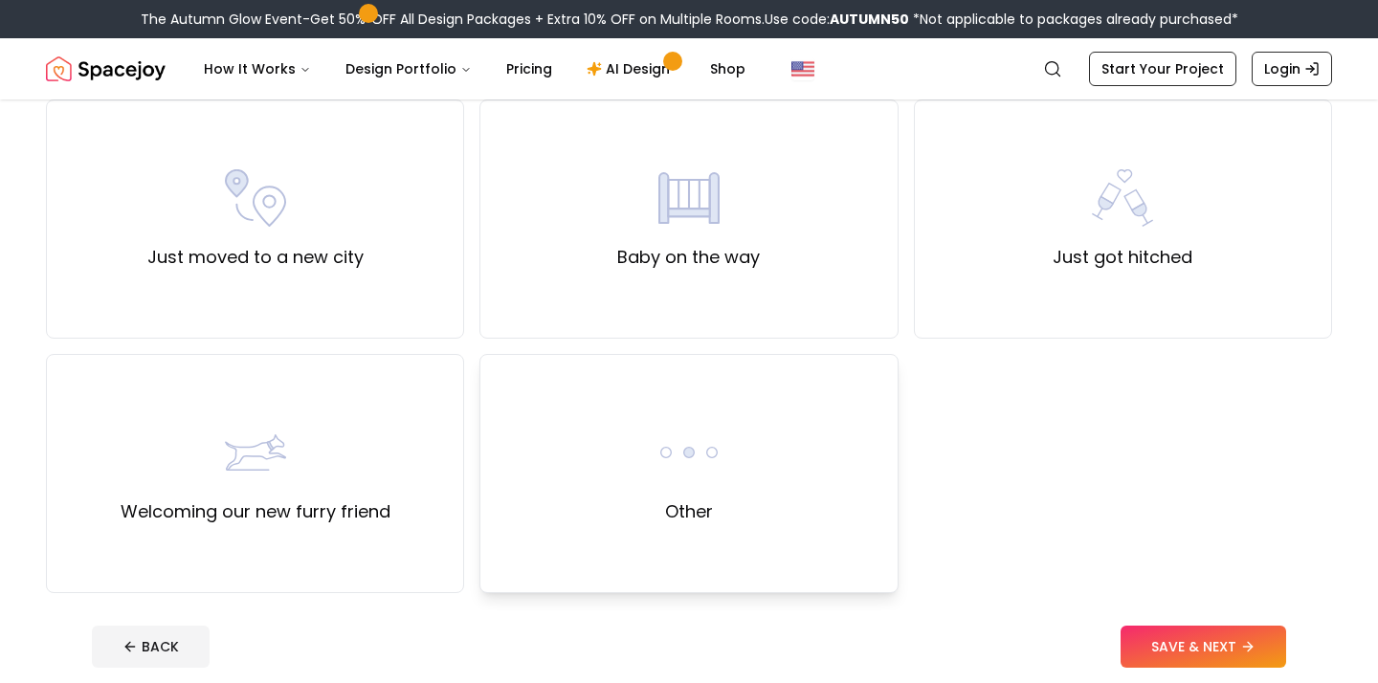
click at [822, 457] on div "Other" at bounding box center [688, 473] width 418 height 239
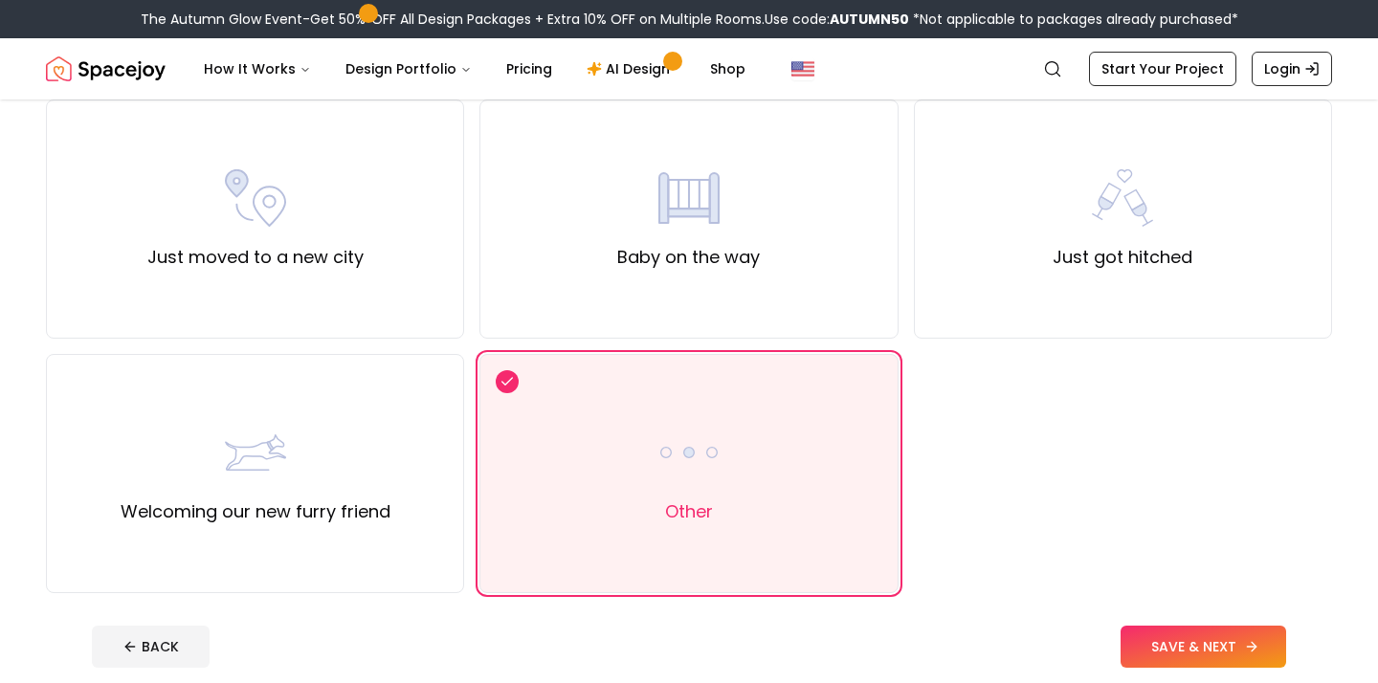
click at [1140, 661] on button "SAVE & NEXT" at bounding box center [1203, 647] width 166 height 42
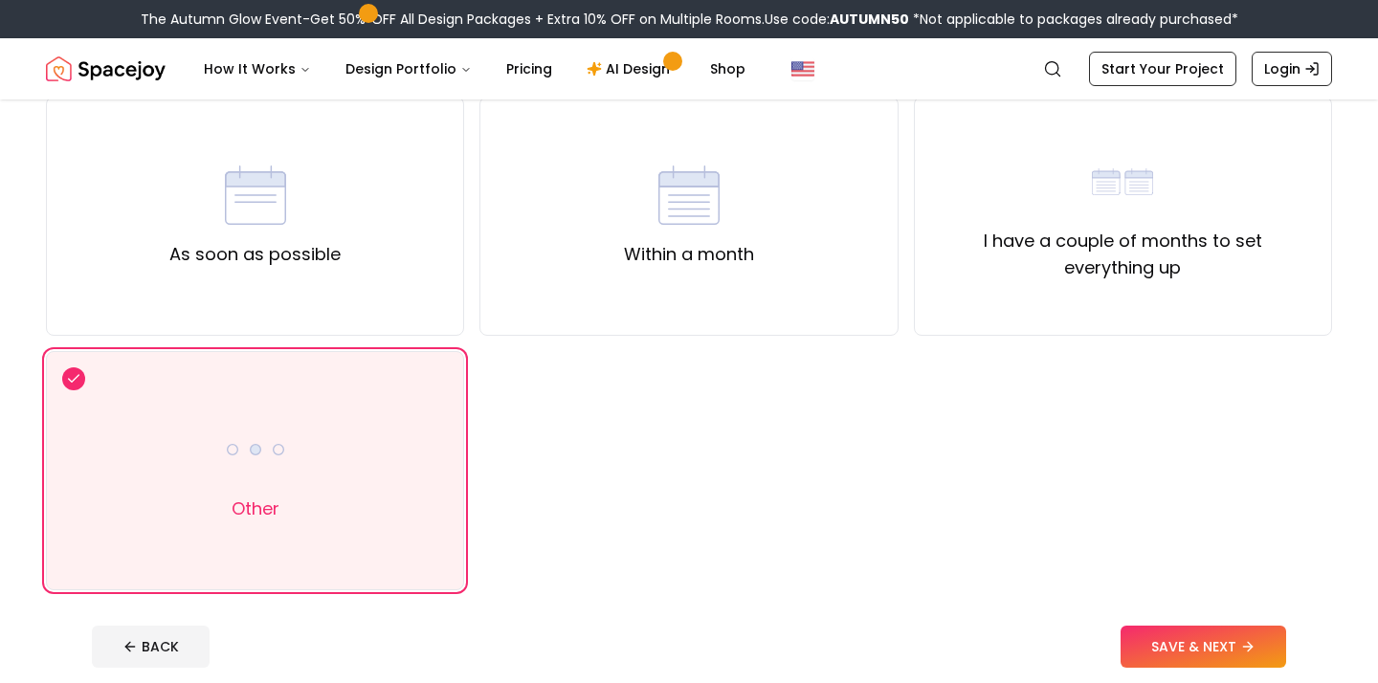
scroll to position [145, 0]
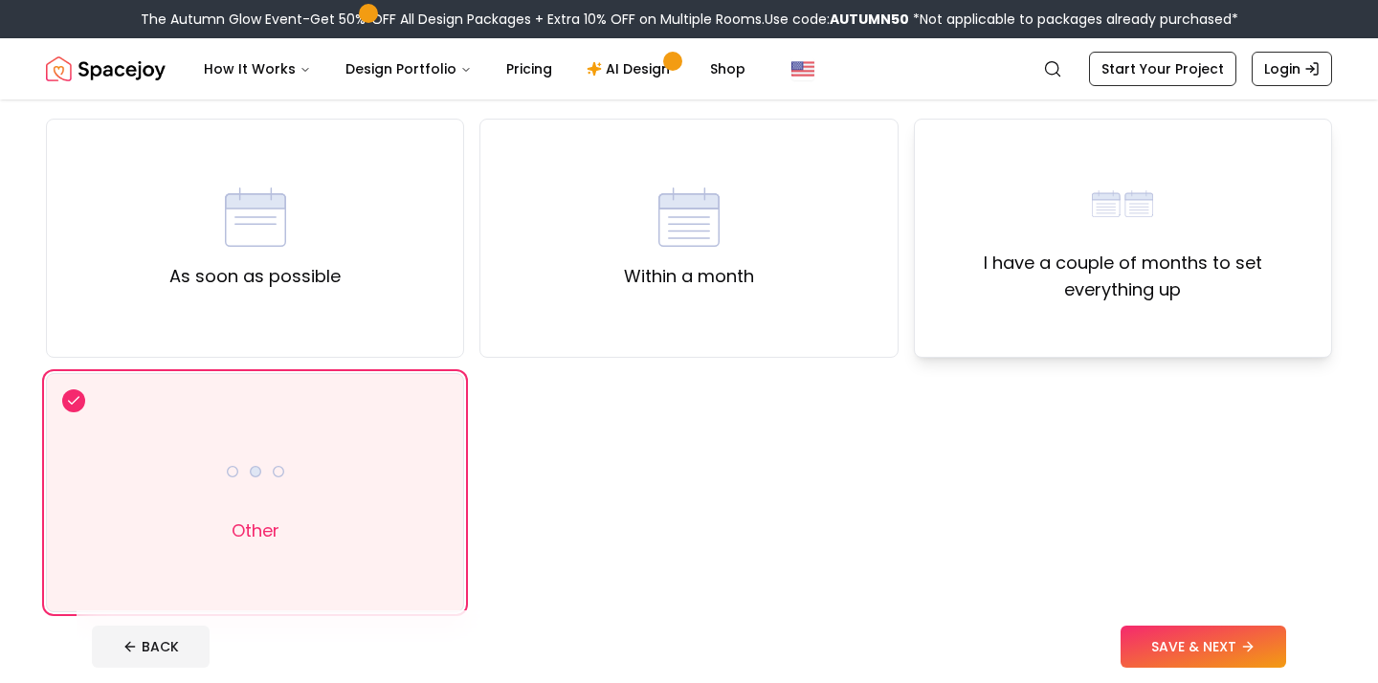
click at [1136, 306] on div "I have a couple of months to set everything up" at bounding box center [1123, 238] width 418 height 239
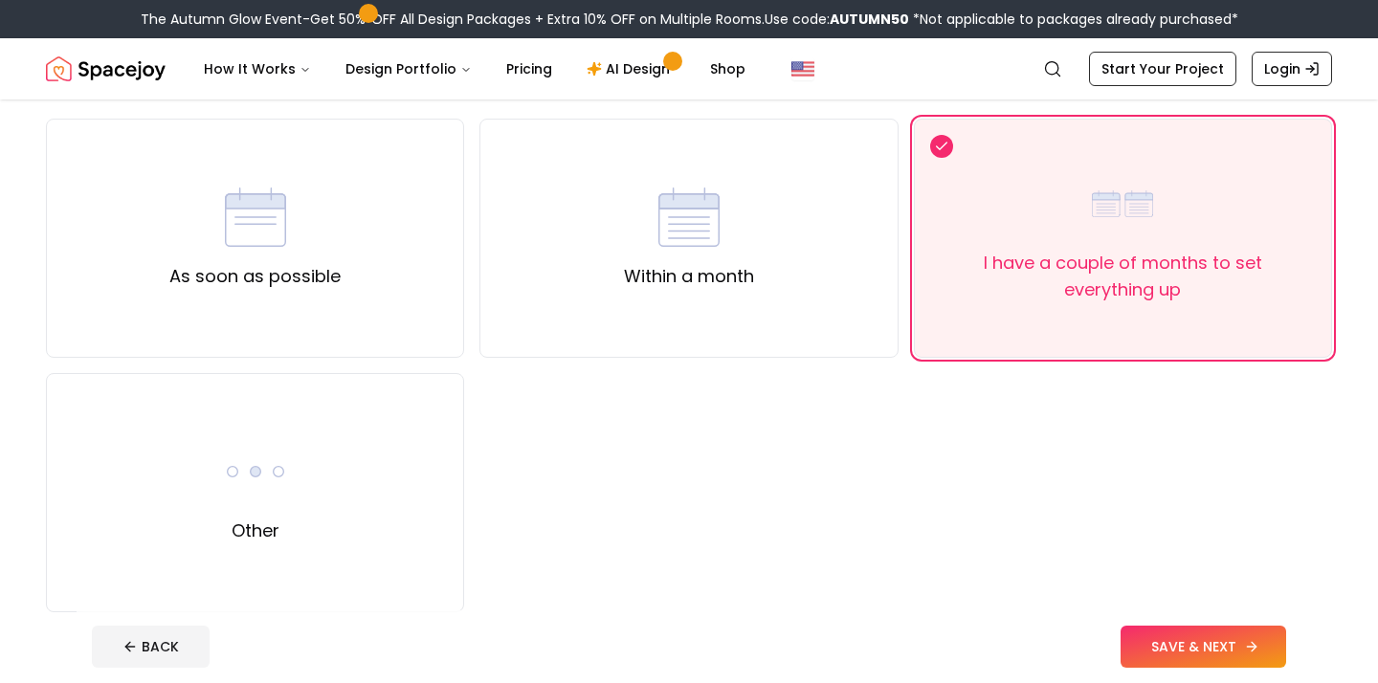
click at [1159, 626] on button "SAVE & NEXT" at bounding box center [1203, 647] width 166 height 42
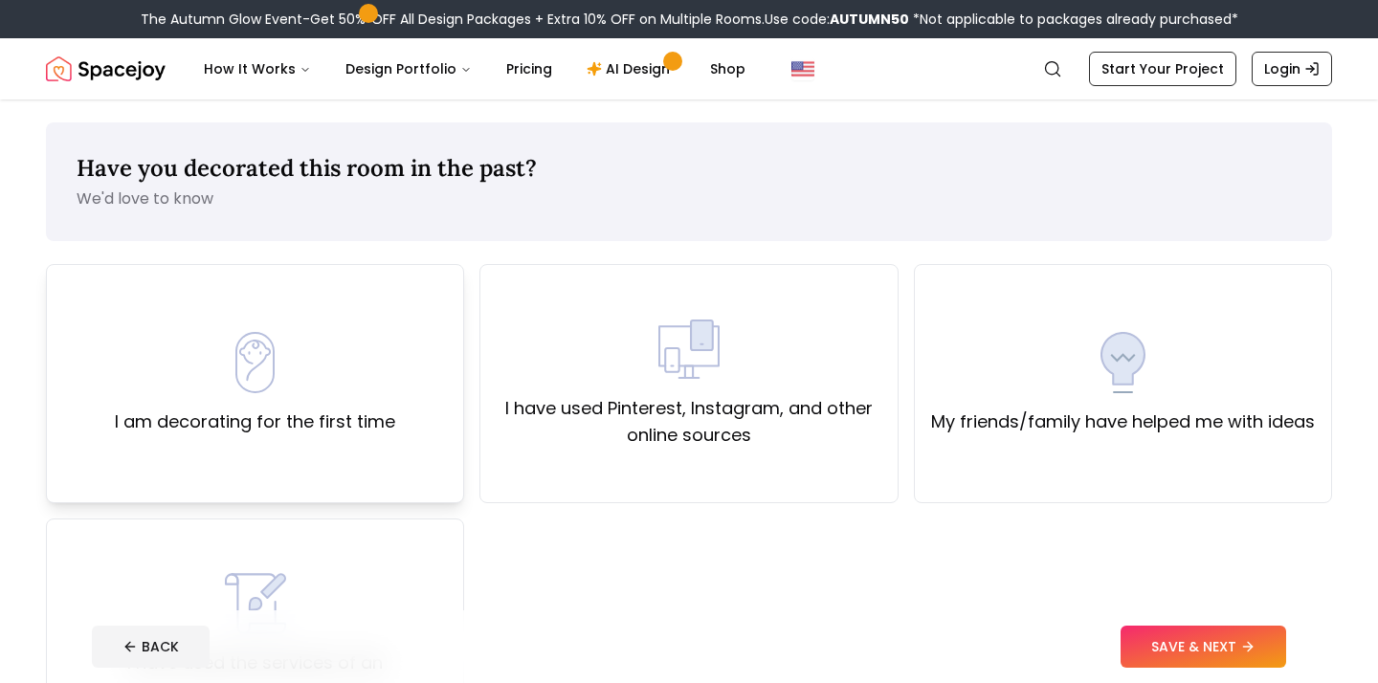
click at [424, 445] on div "I am decorating for the first time" at bounding box center [255, 383] width 418 height 239
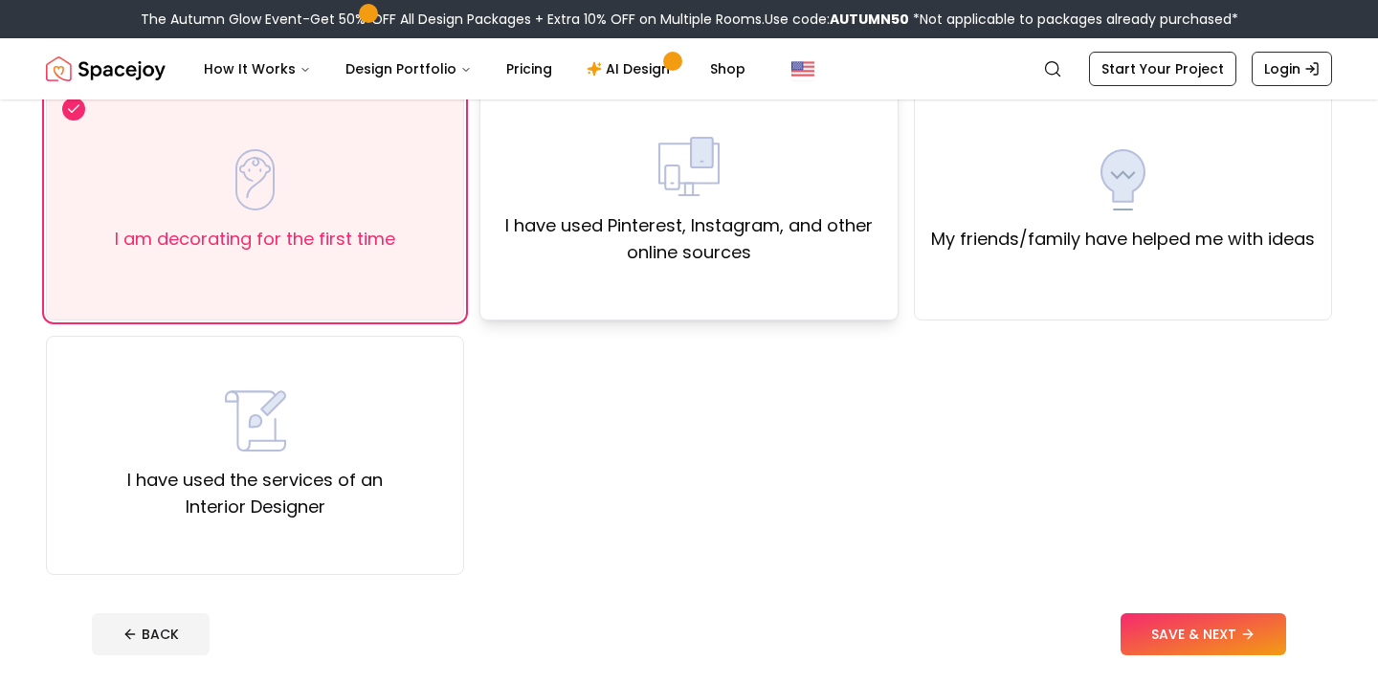
scroll to position [206, 0]
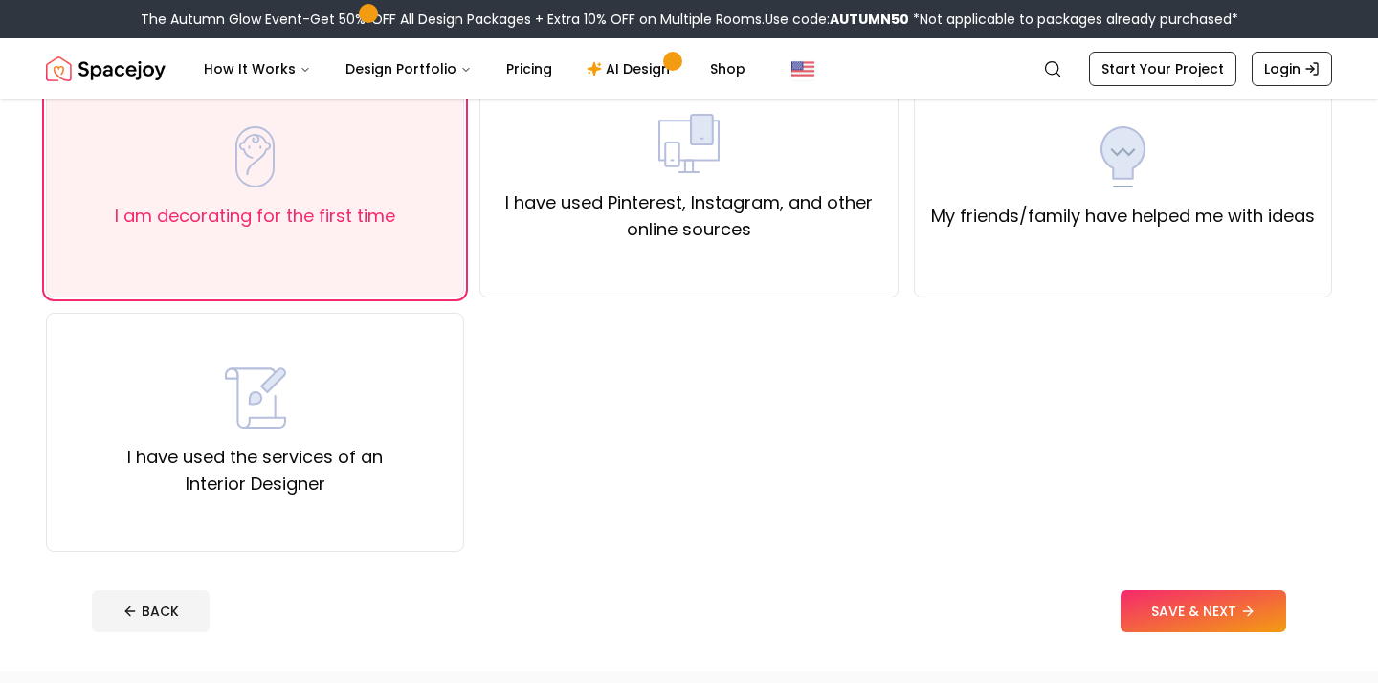
click at [1163, 571] on div "Have you decorated this room in the past? We'd love to know I am decorating for…" at bounding box center [689, 282] width 1378 height 777
click at [1144, 593] on button "SAVE & NEXT" at bounding box center [1203, 611] width 166 height 42
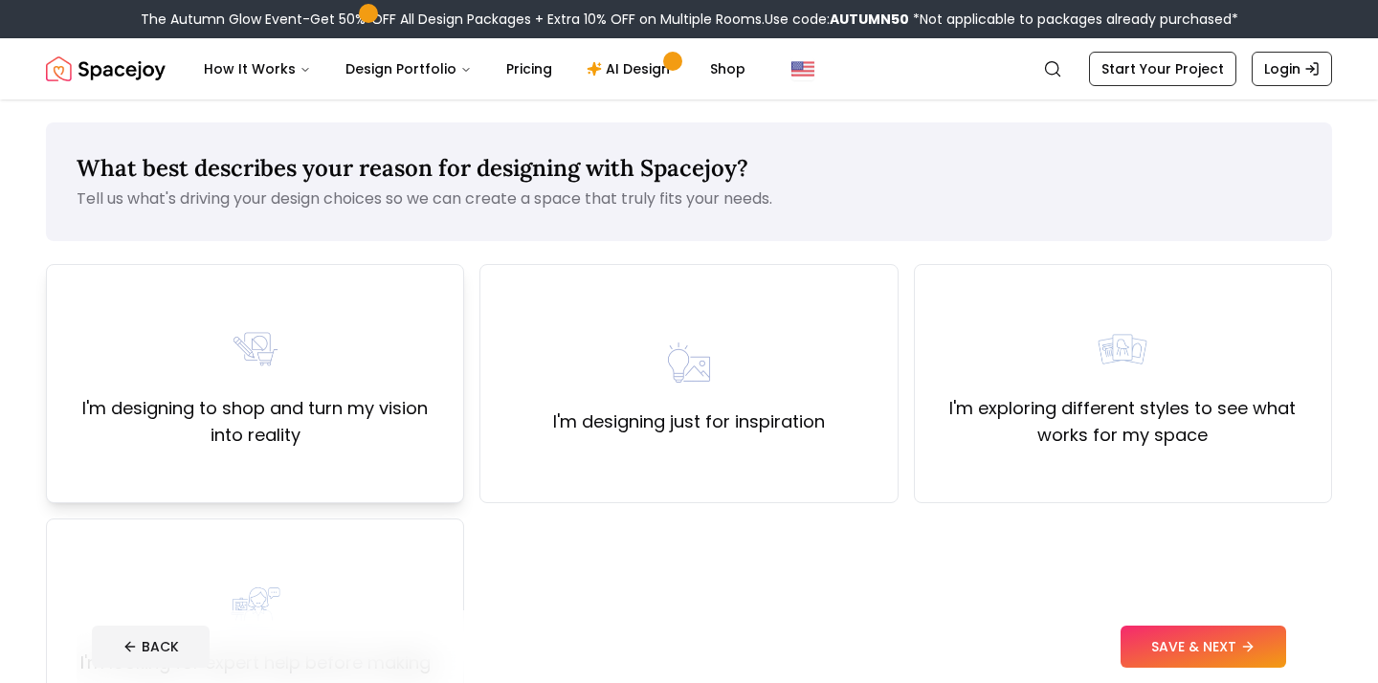
click at [390, 376] on div "I'm designing to shop and turn my vision into reality" at bounding box center [255, 384] width 386 height 130
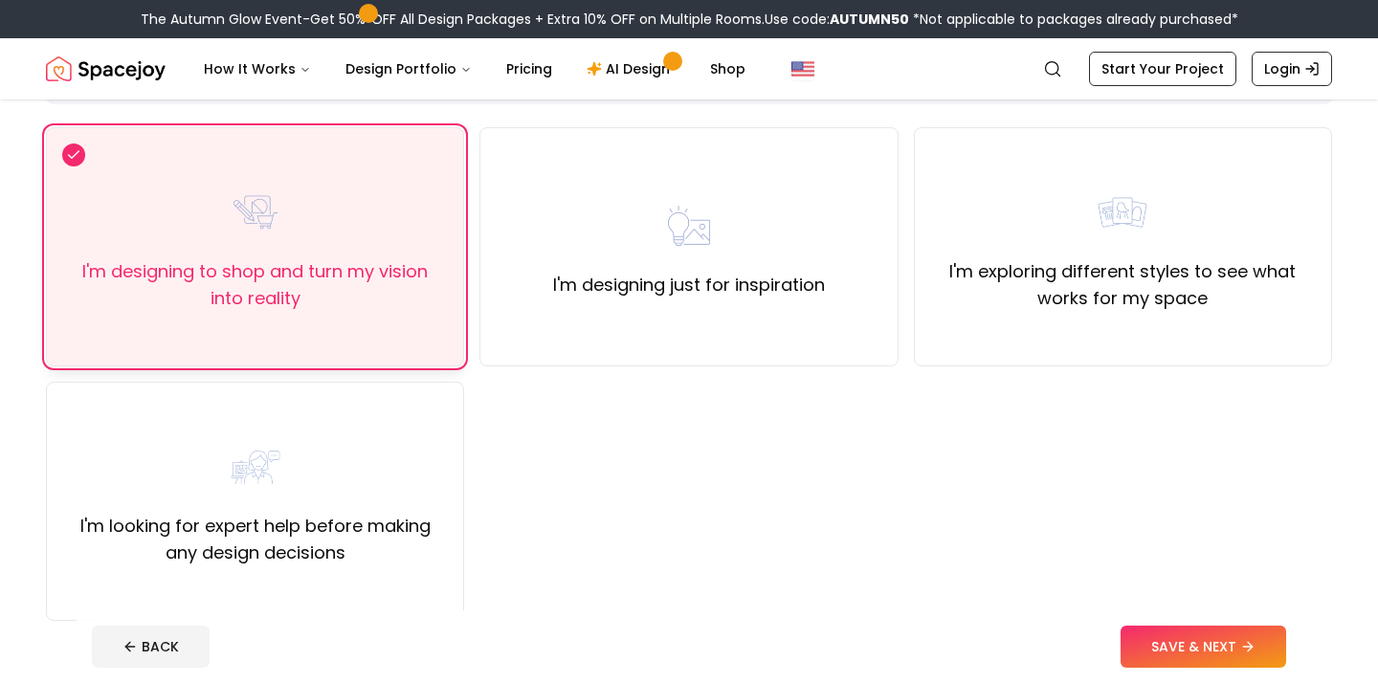
scroll to position [177, 0]
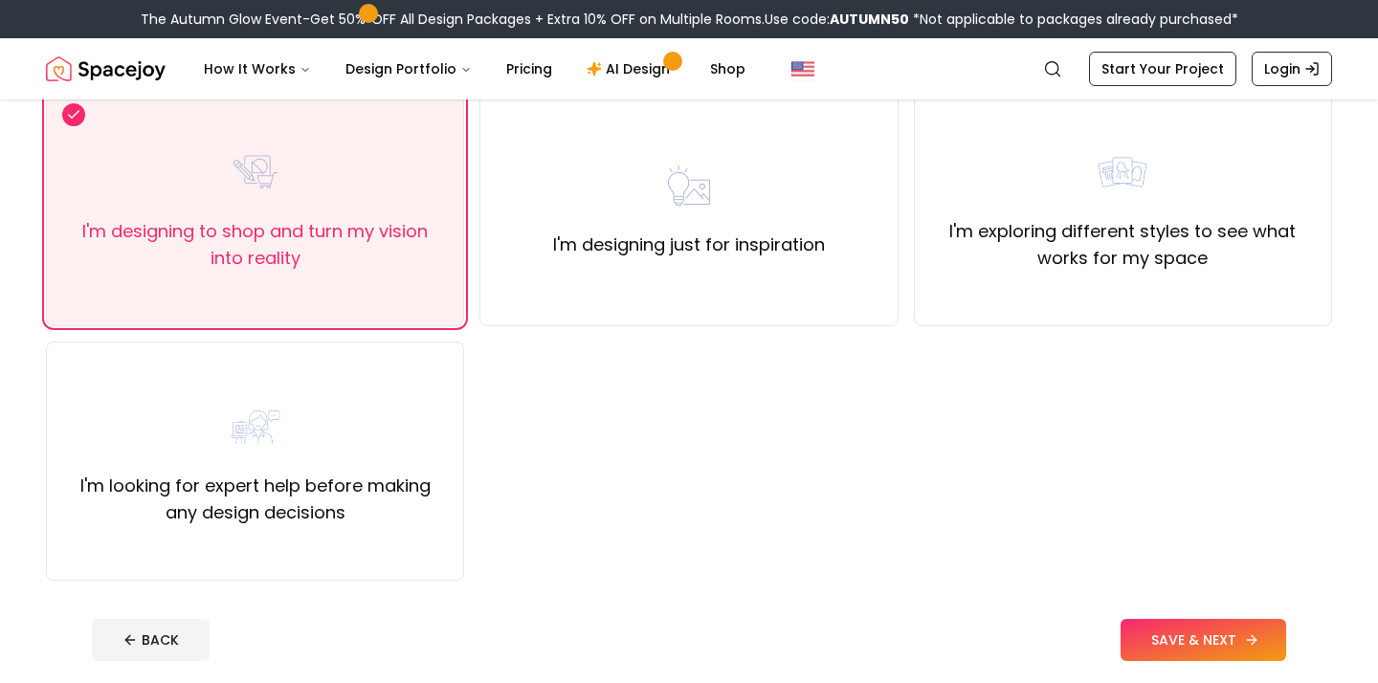
click at [1202, 630] on button "SAVE & NEXT" at bounding box center [1203, 640] width 166 height 42
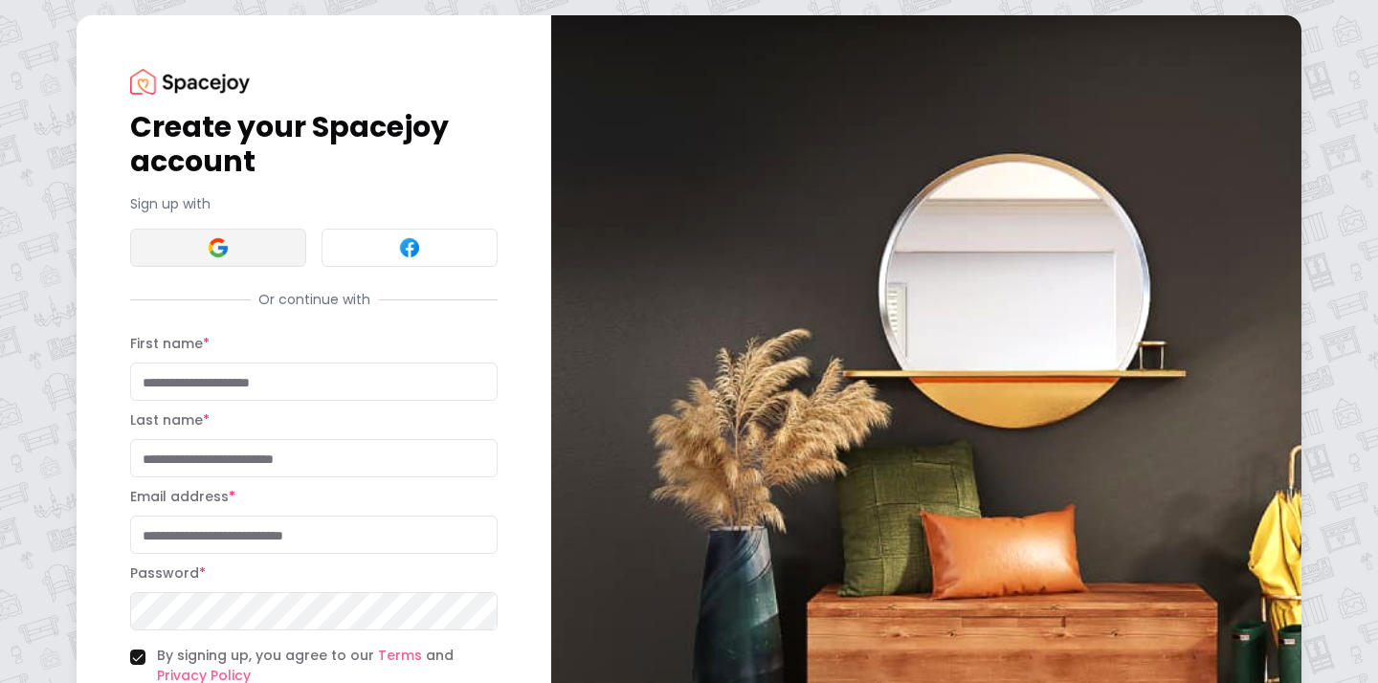
click at [242, 248] on button at bounding box center [218, 248] width 176 height 38
